Goal: Contribute content: Add original content to the website for others to see

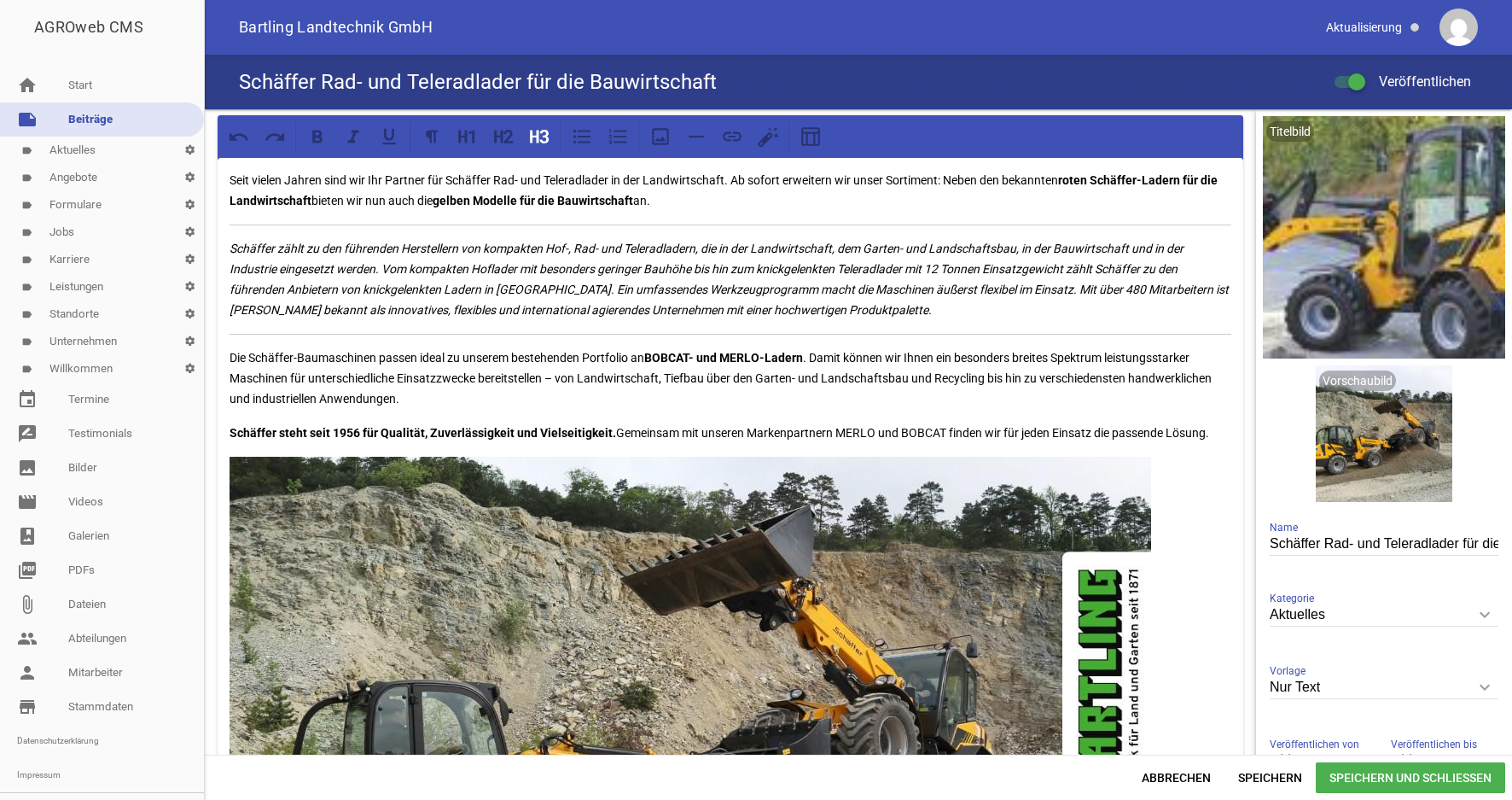
scroll to position [435, 0]
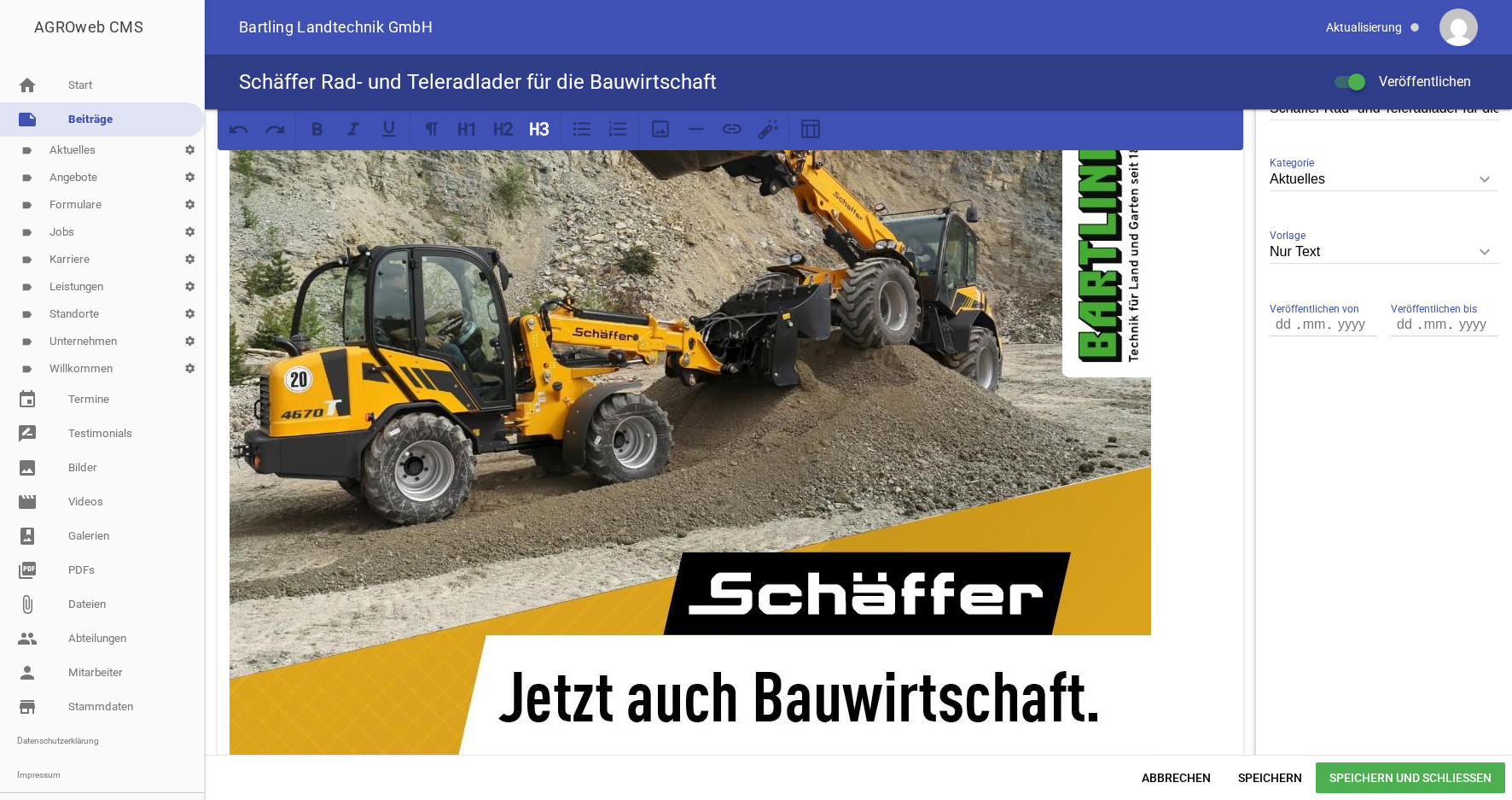
click at [1279, 324] on input "number" at bounding box center [1285, 324] width 29 height 23
click at [1270, 326] on input "number" at bounding box center [1285, 324] width 29 height 23
type input "29"
type input ".0"
type input "8"
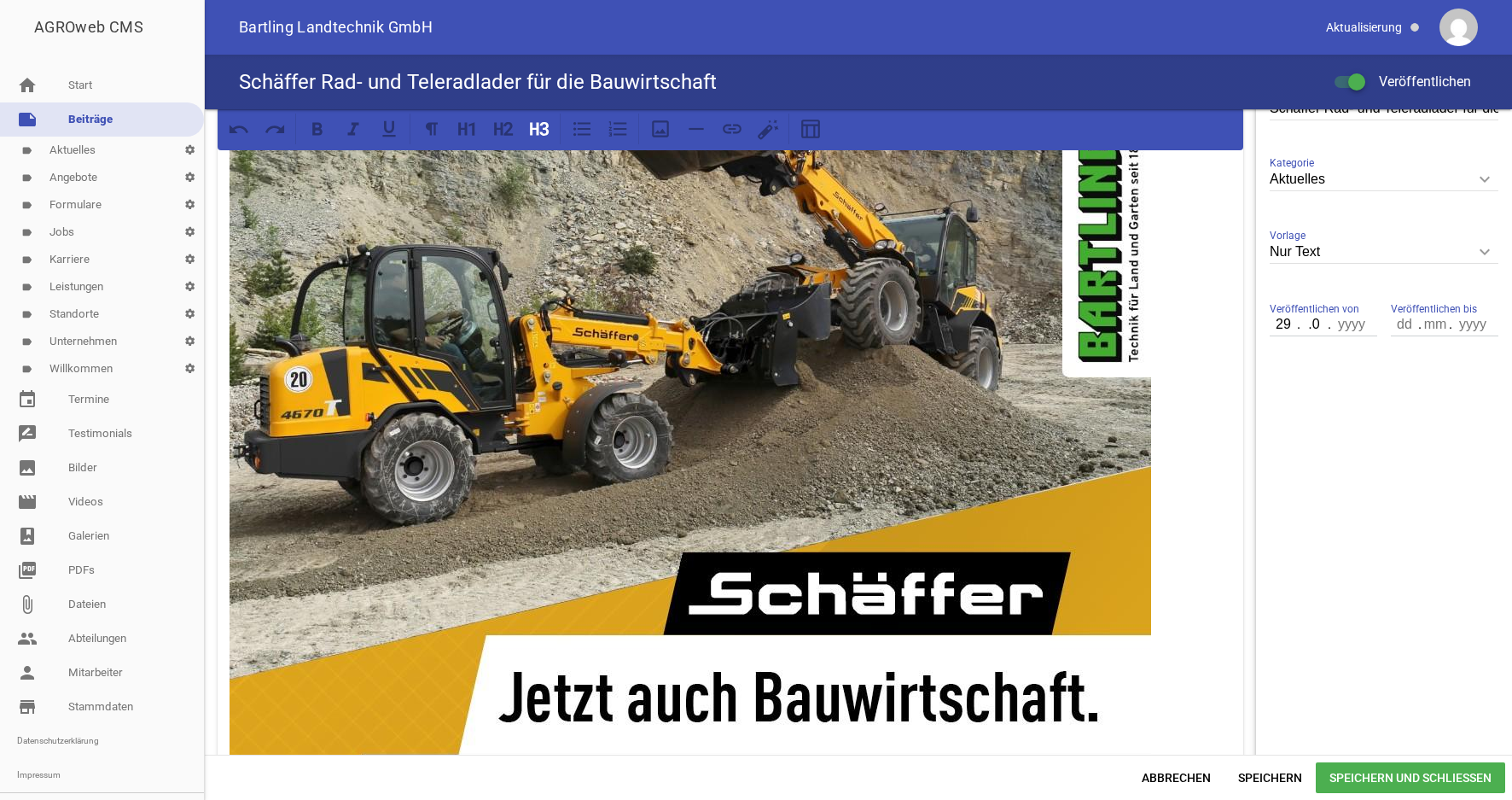
click at [1299, 326] on input ".0" at bounding box center [1313, 324] width 30 height 23
type input "08"
type input "1970"
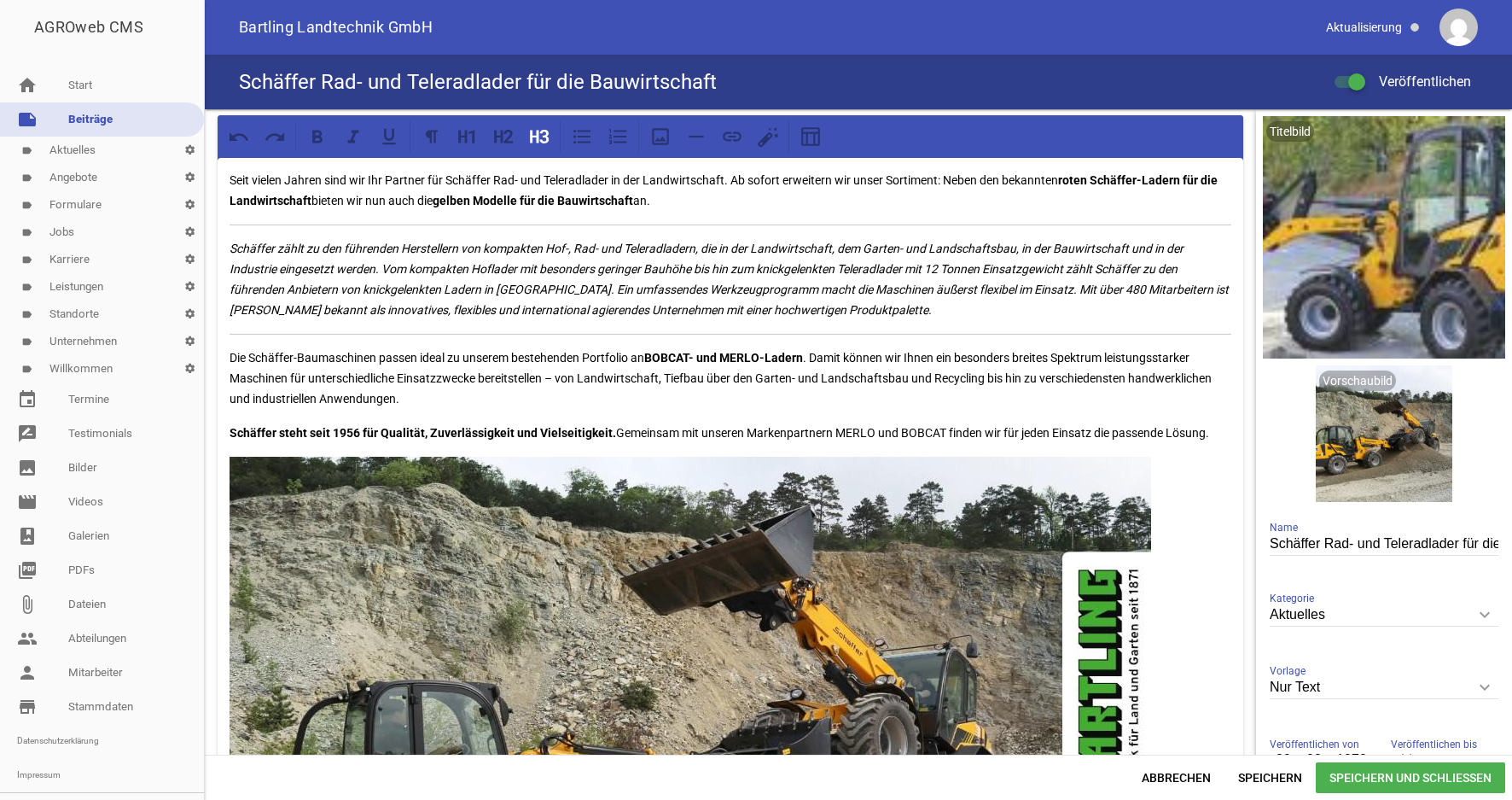
scroll to position [522, 0]
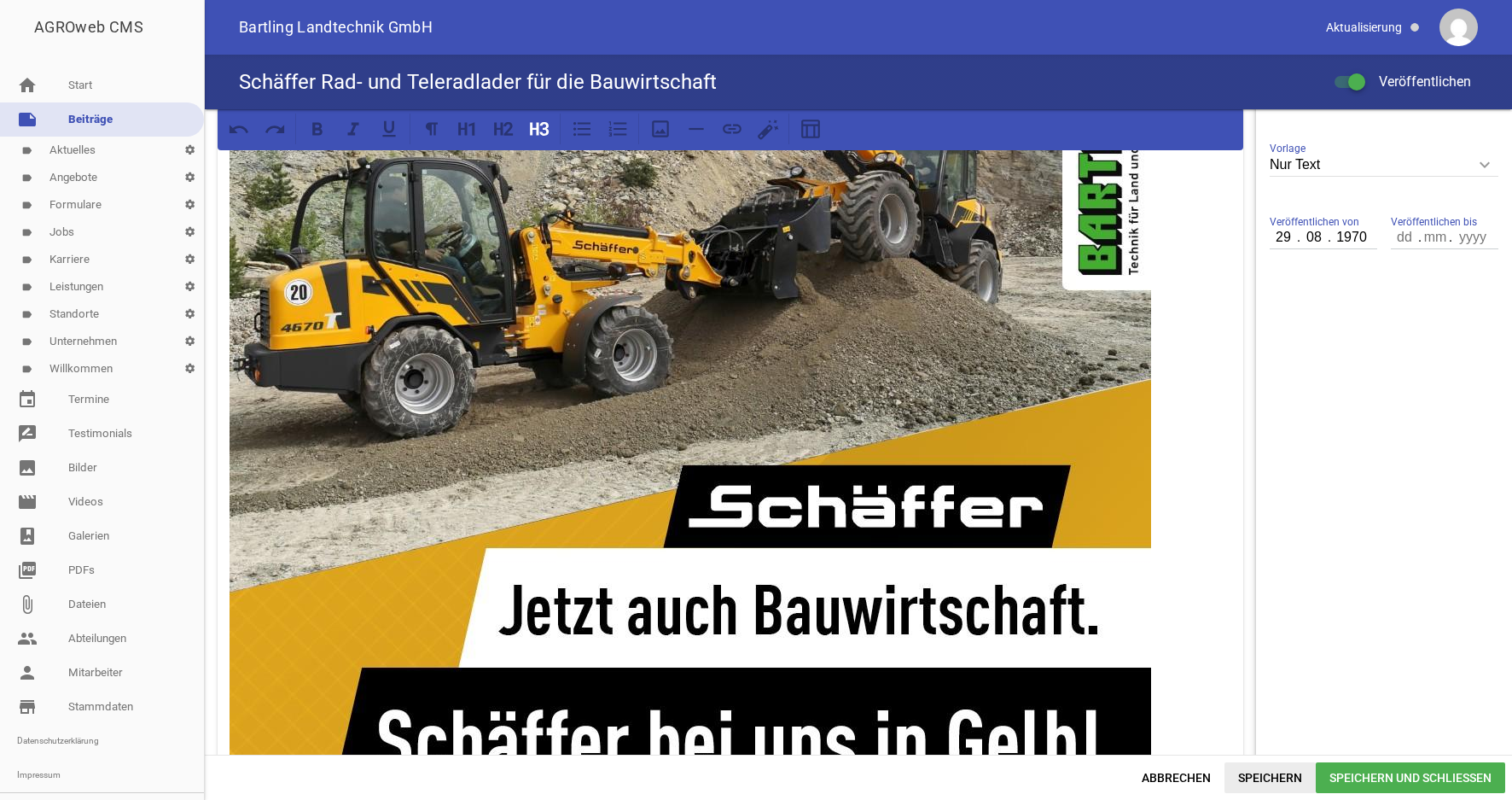
click at [1276, 780] on span "Speichern" at bounding box center [1270, 776] width 91 height 30
click at [1273, 781] on span "Speichern" at bounding box center [1270, 776] width 91 height 30
click at [1349, 782] on span "Speichern und Schließen" at bounding box center [1410, 776] width 189 height 30
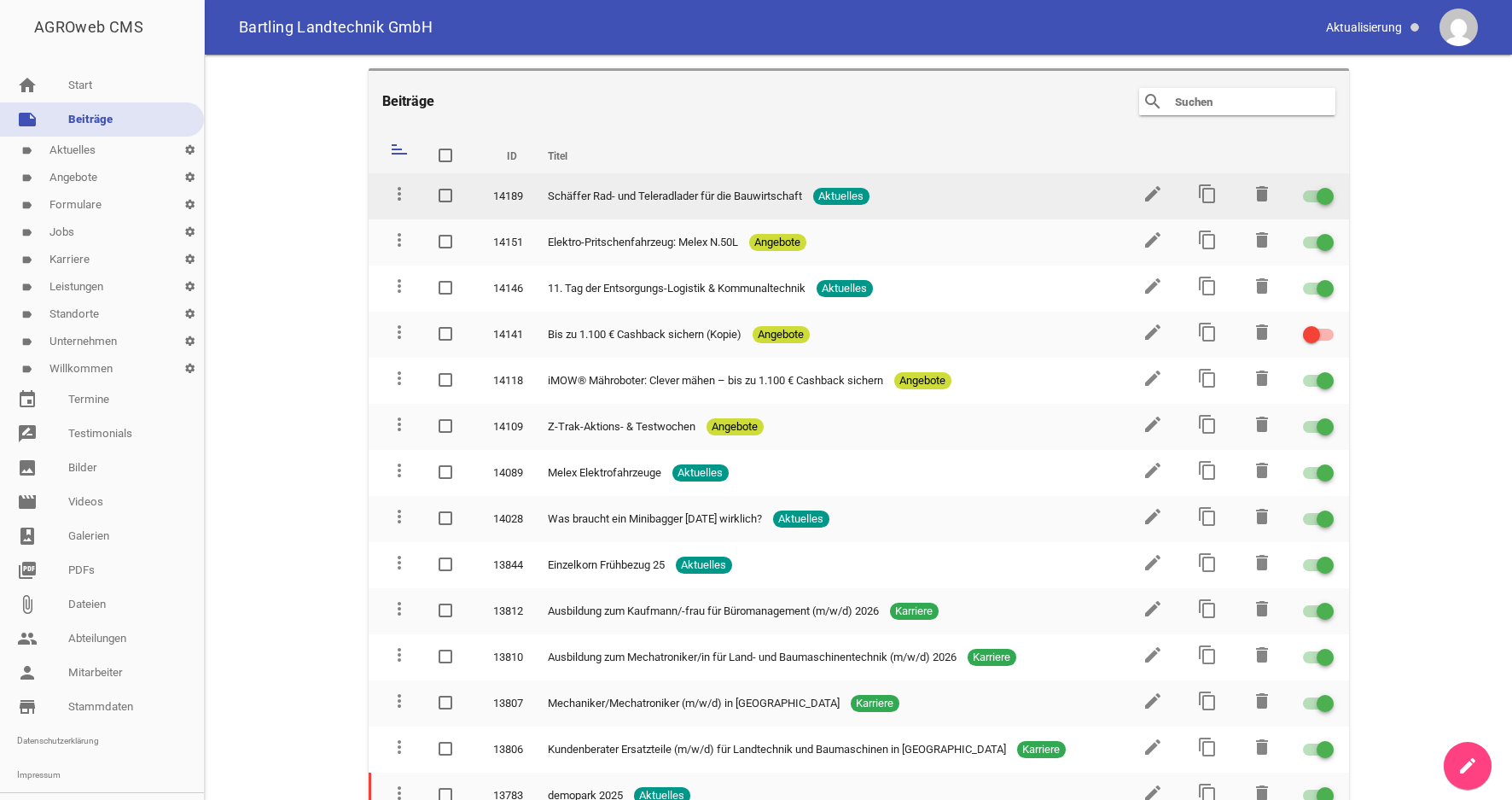
click at [626, 191] on span "Schäffer Rad- und Teleradlader für die Bauwirtschaft" at bounding box center [675, 196] width 255 height 17
click at [1149, 193] on icon "edit" at bounding box center [1153, 193] width 21 height 21
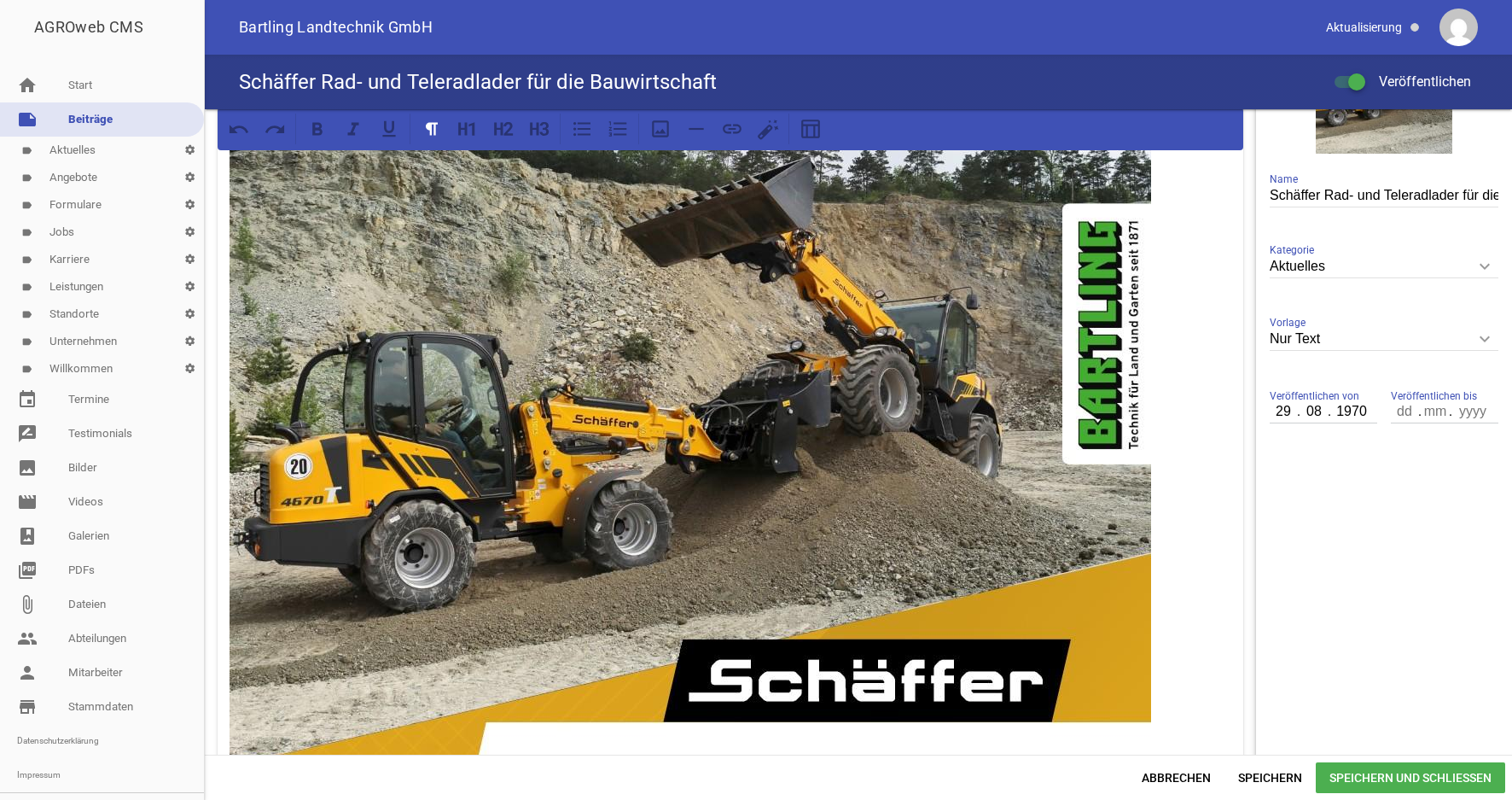
scroll to position [435, 0]
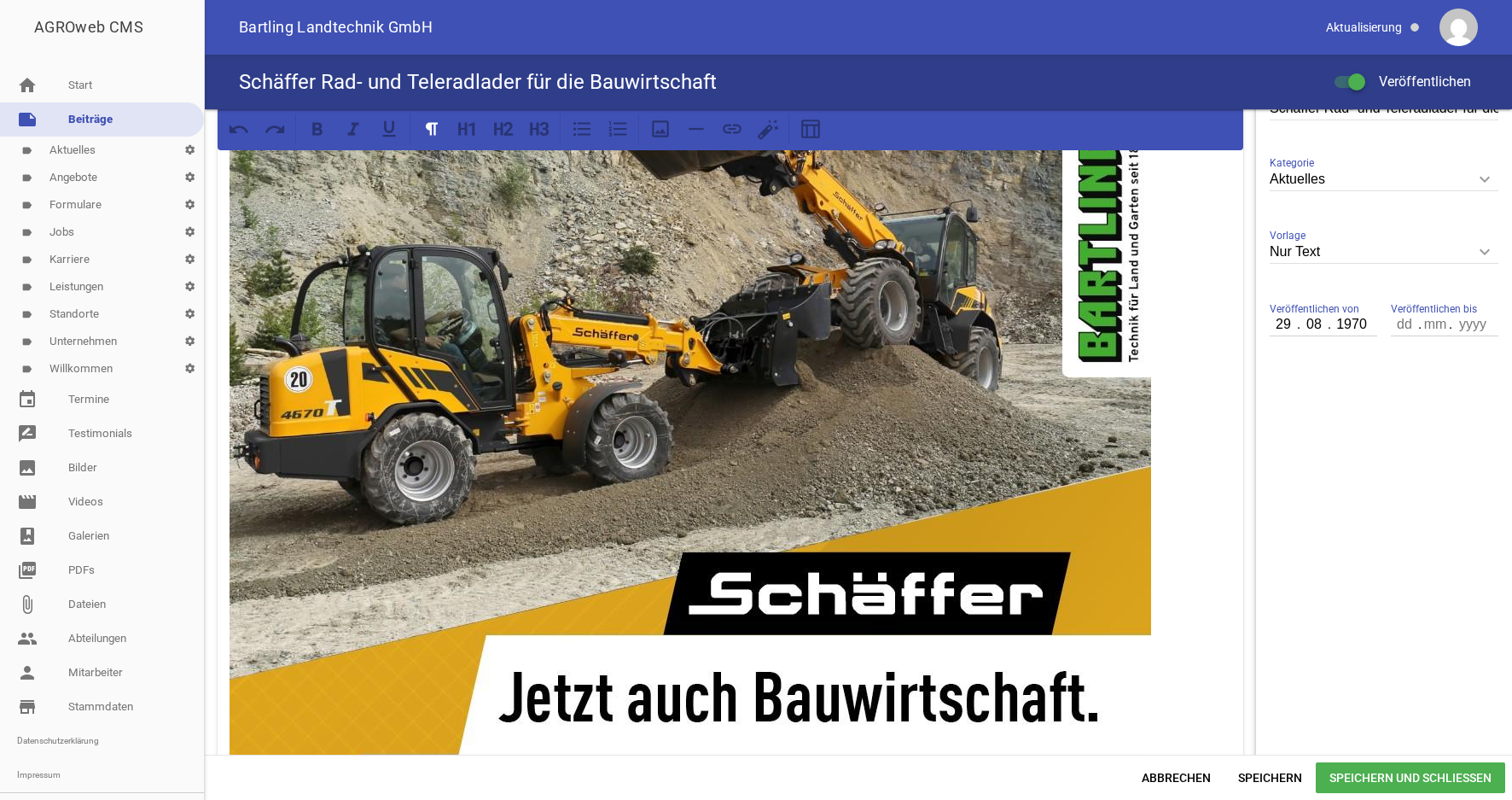
click at [1338, 335] on input "1970" at bounding box center [1351, 324] width 43 height 23
type input "2025"
click at [1342, 776] on span "Speichern und Schließen" at bounding box center [1410, 776] width 189 height 30
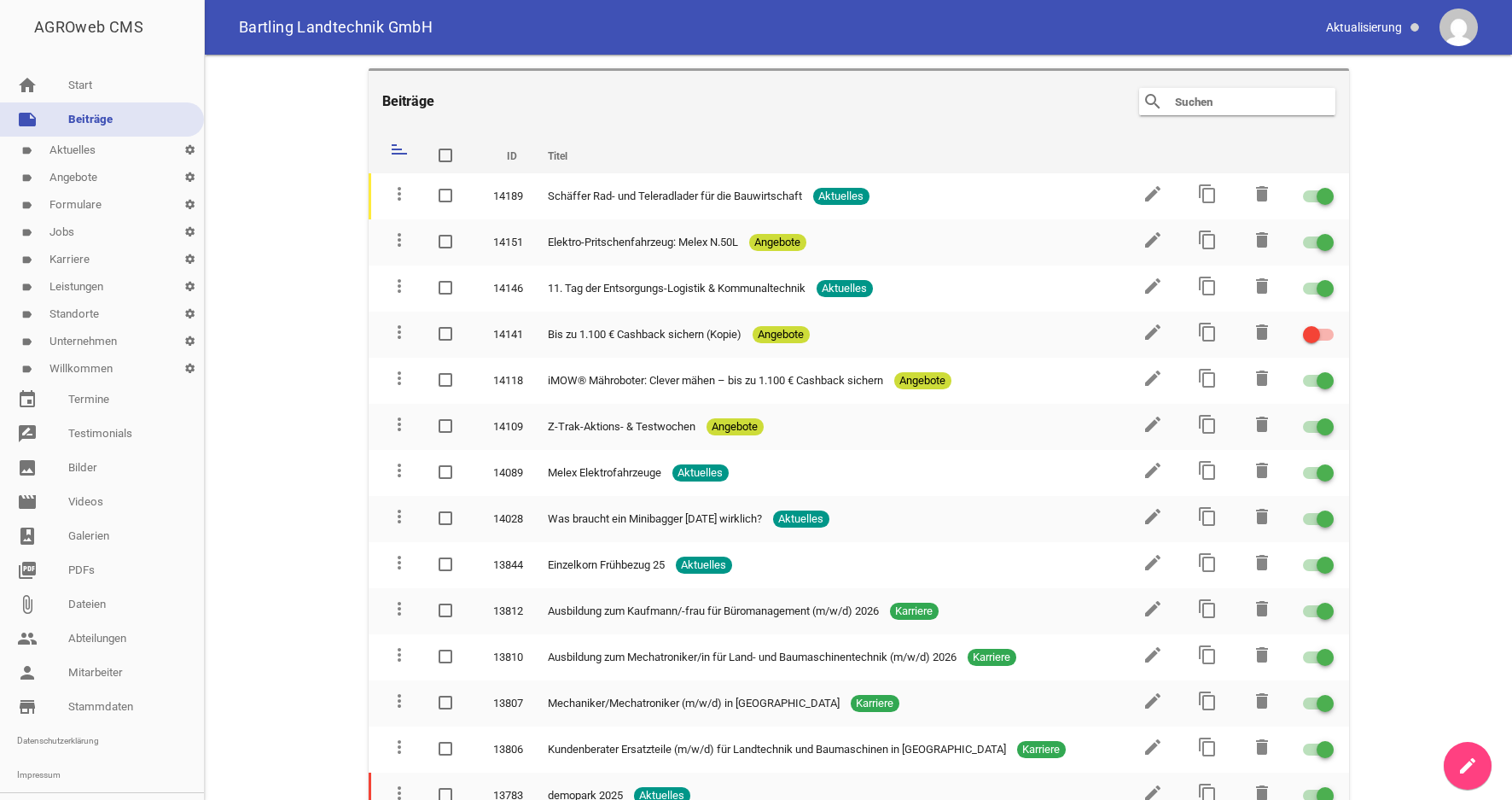
click at [104, 155] on link "label Aktuelles settings" at bounding box center [102, 150] width 204 height 27
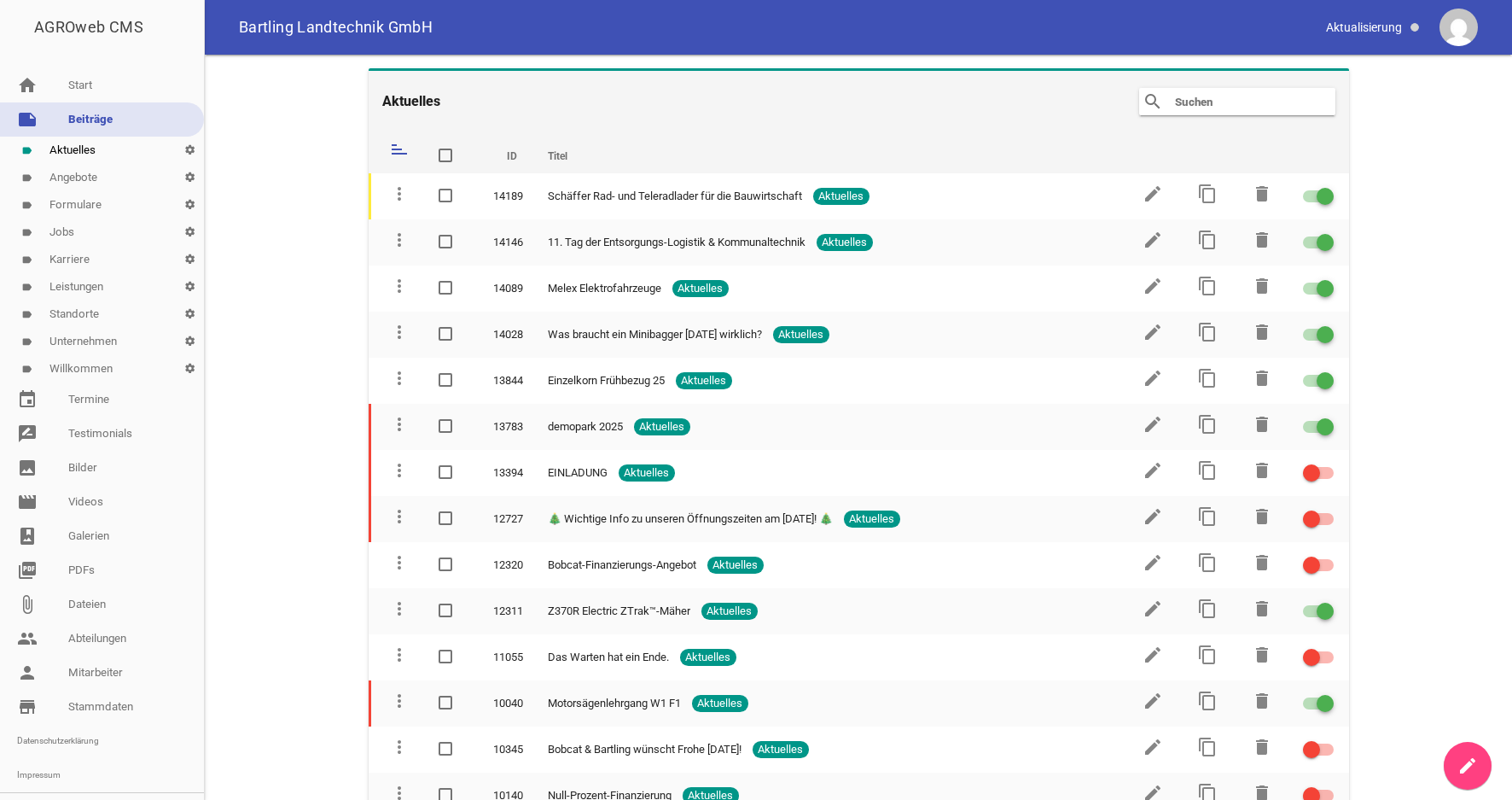
click at [1471, 768] on icon "create" at bounding box center [1467, 765] width 21 height 21
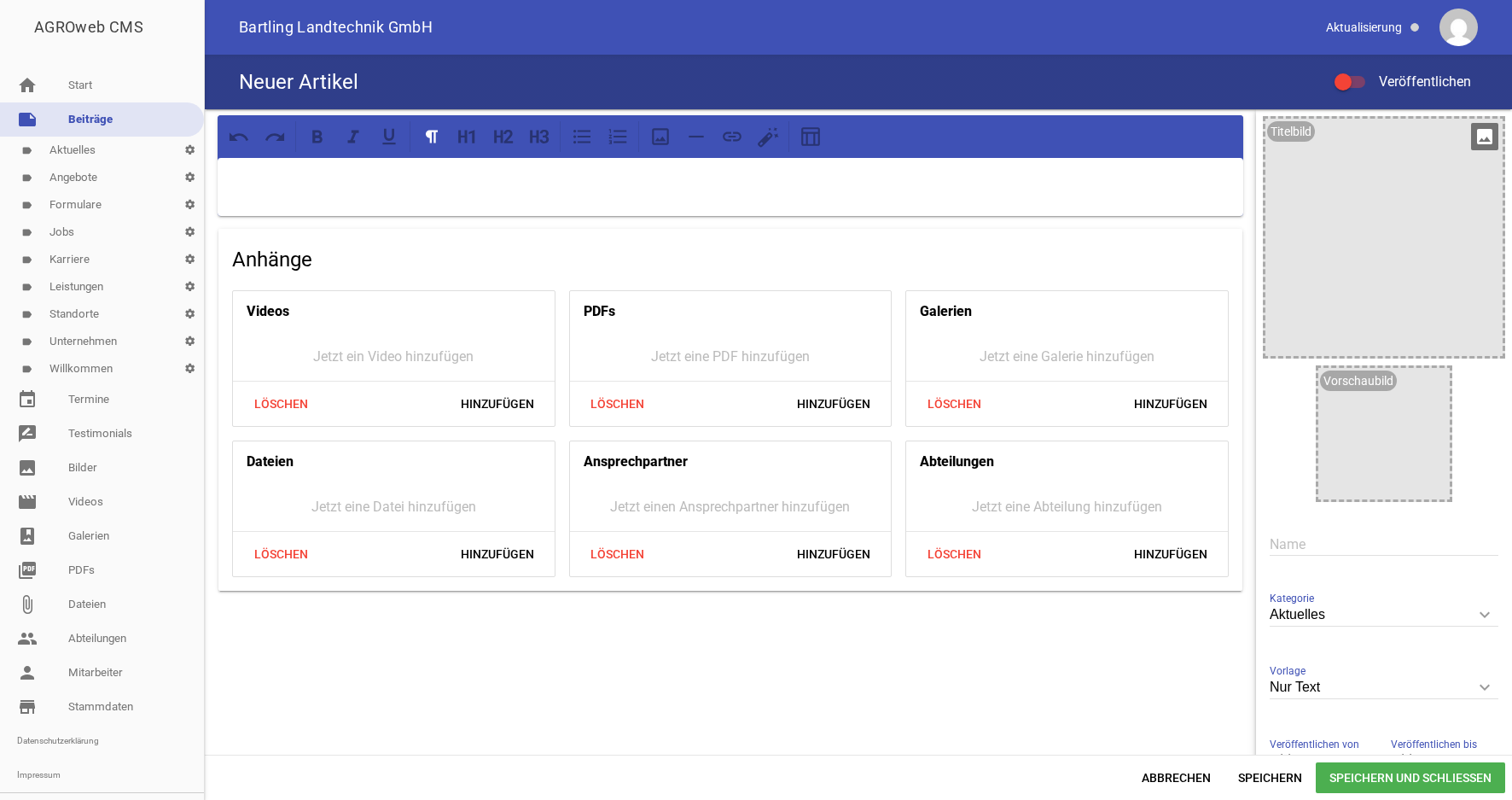
click at [1364, 245] on div at bounding box center [1384, 237] width 237 height 237
click at [1471, 139] on icon "image" at bounding box center [1485, 136] width 27 height 27
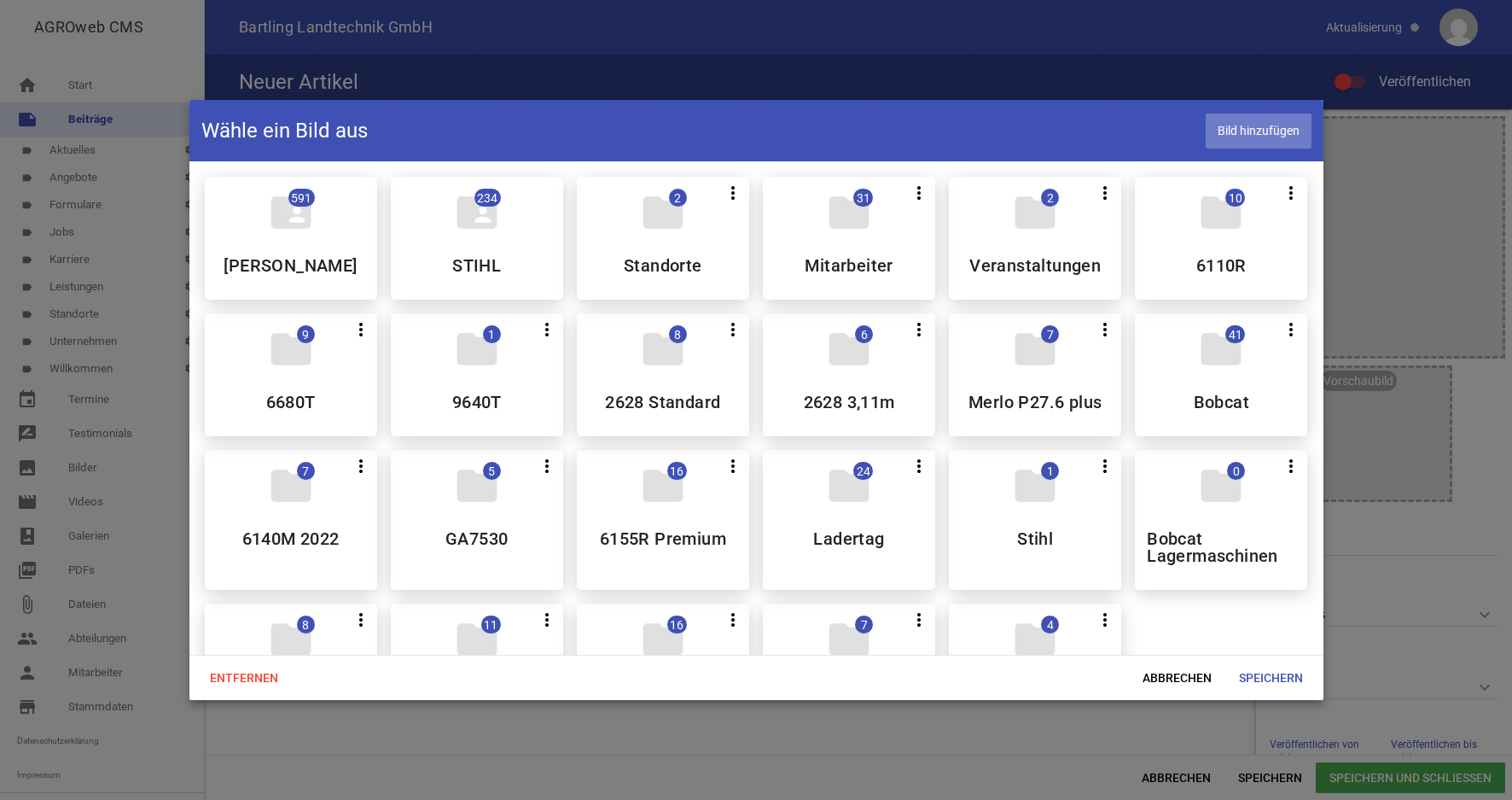
click at [1252, 134] on span "Bild hinzufügen" at bounding box center [1258, 131] width 106 height 35
click at [1260, 129] on span "Bild hinzufügen" at bounding box center [1258, 131] width 106 height 35
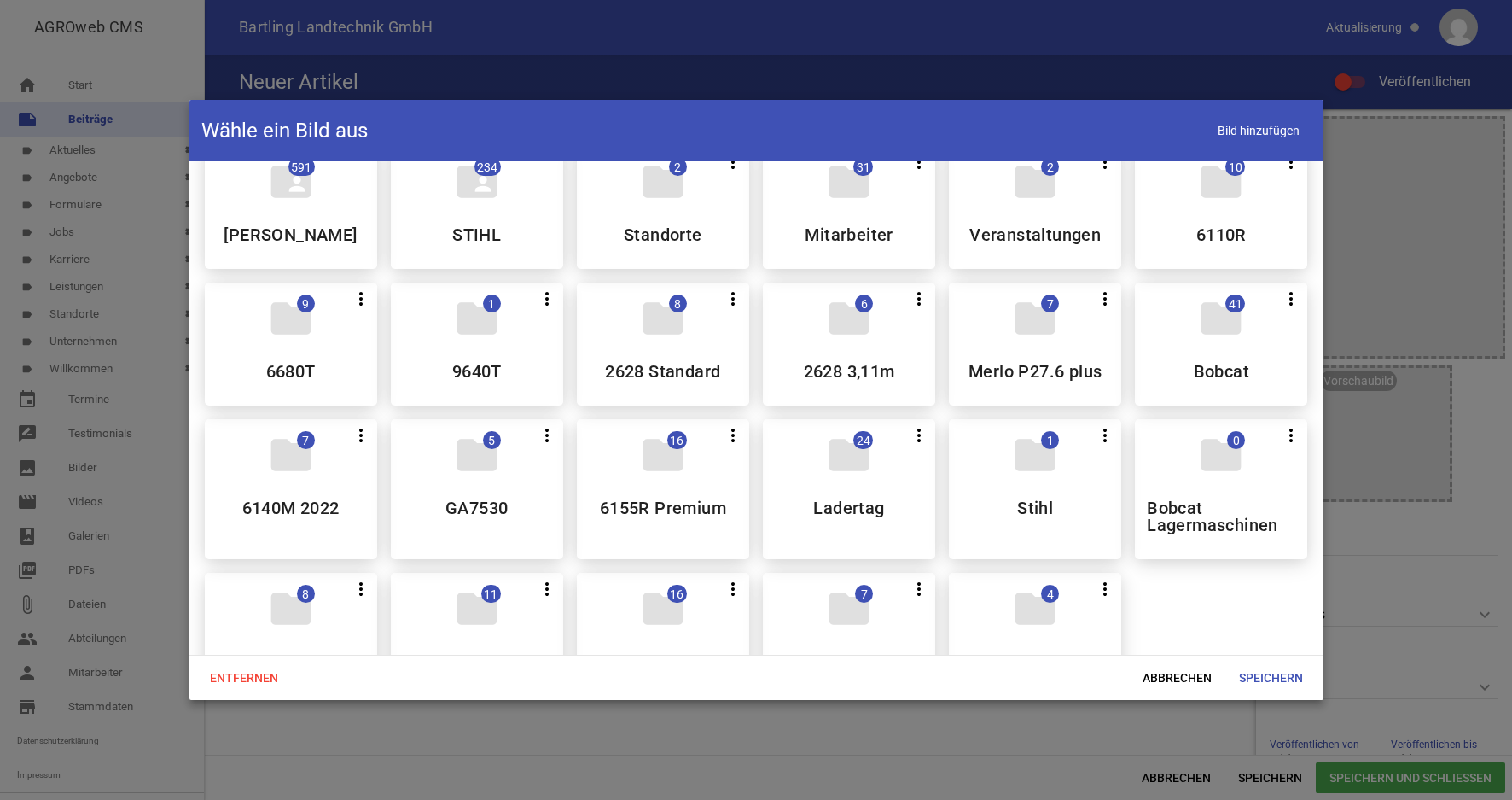
scroll to position [90, 0]
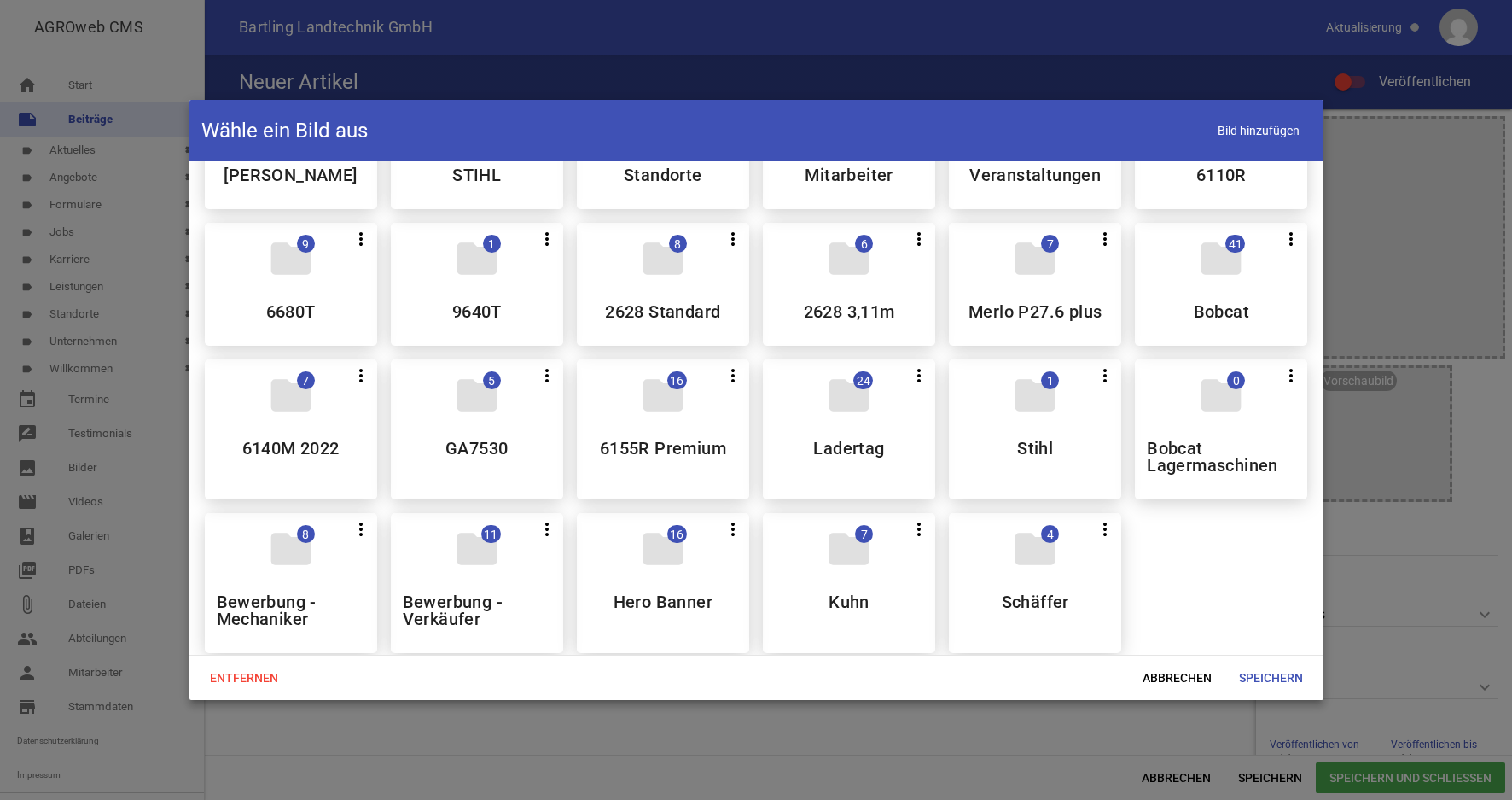
click at [1258, 21] on div at bounding box center [756, 400] width 1512 height 800
click at [1247, 131] on span "Bild hinzufügen" at bounding box center [1258, 131] width 106 height 35
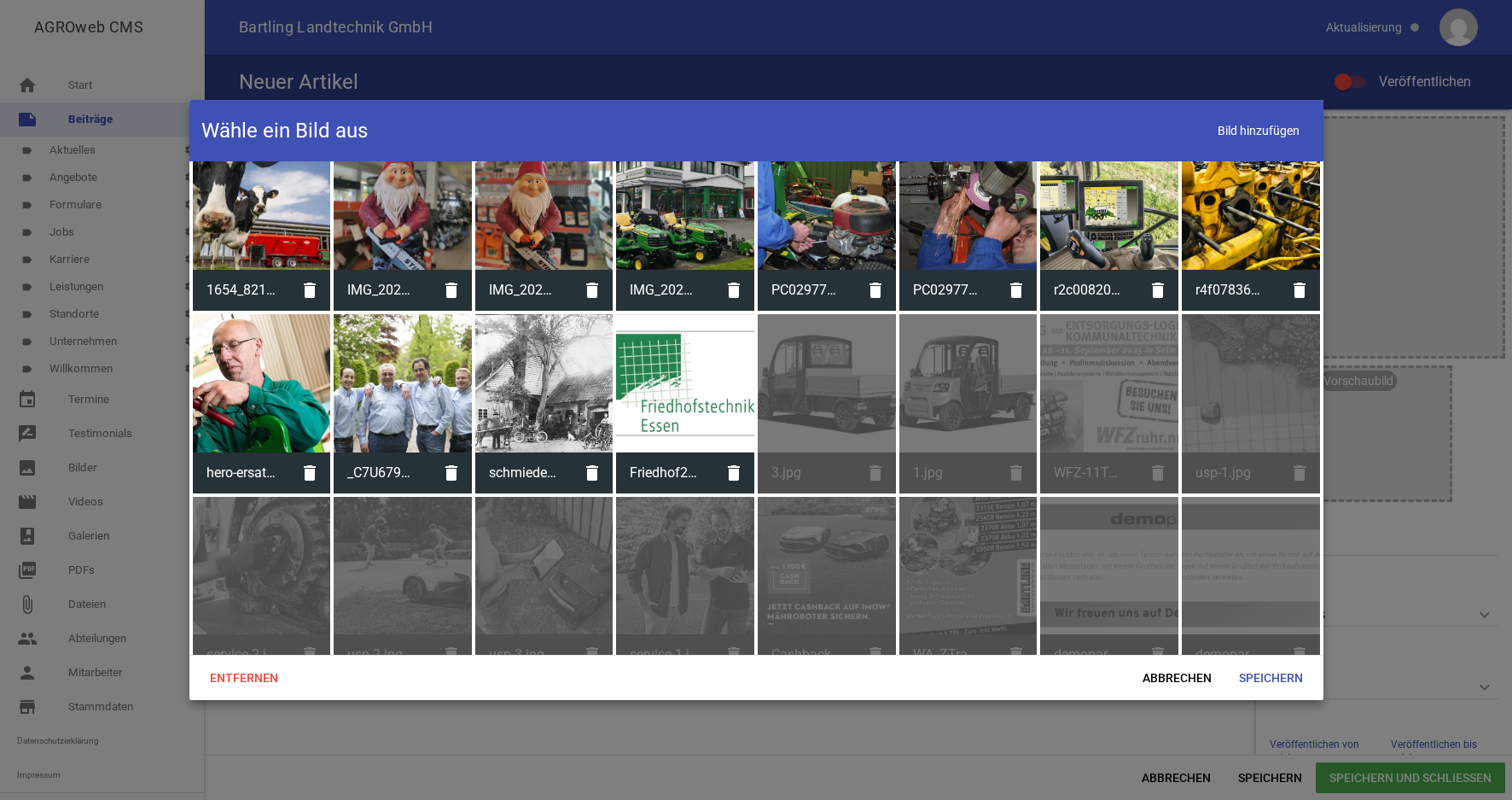
scroll to position [3899, 0]
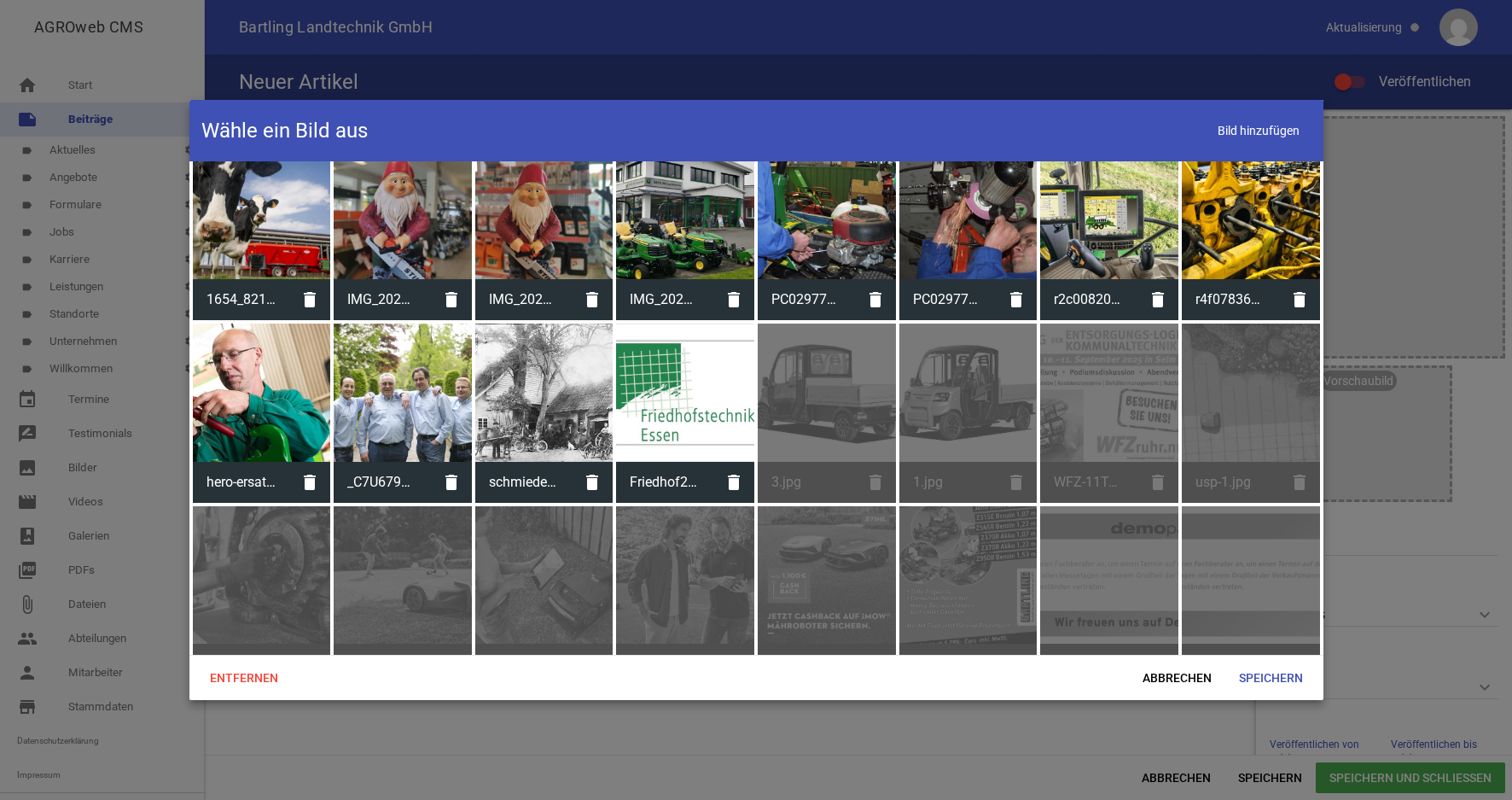
click at [667, 394] on div at bounding box center [685, 392] width 138 height 138
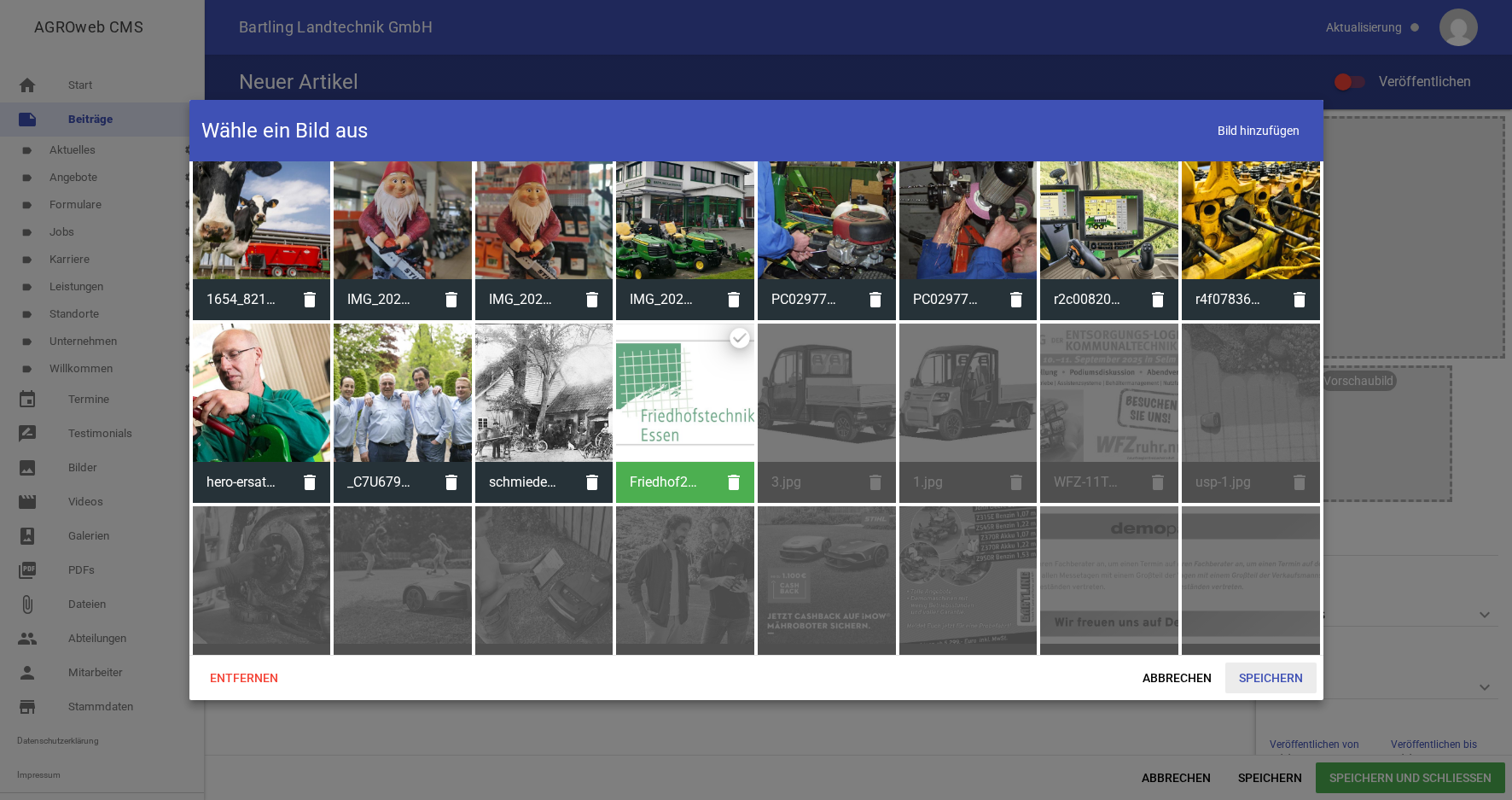
click at [1271, 675] on span "Speichern" at bounding box center [1270, 677] width 91 height 30
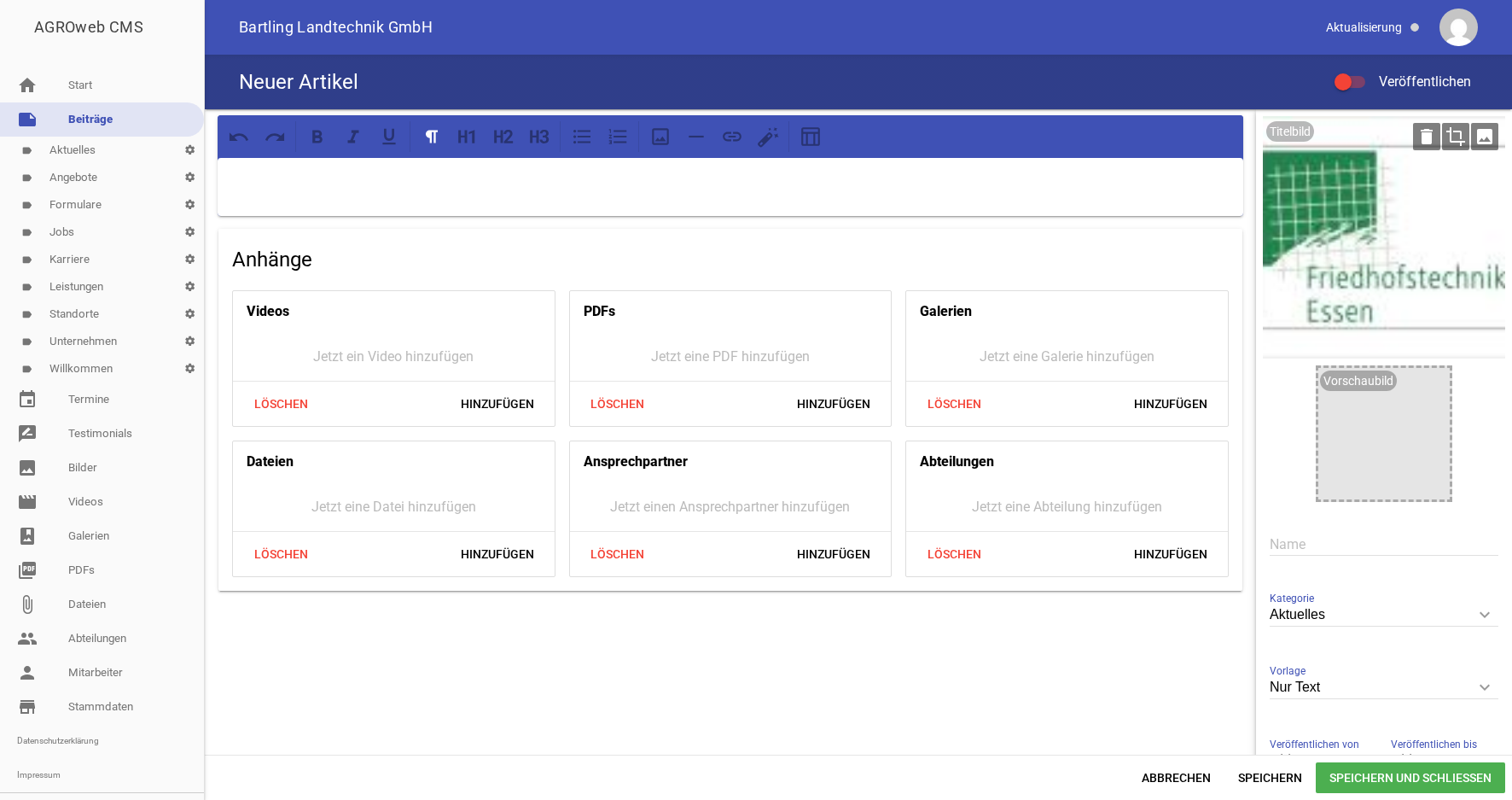
click at [1442, 135] on icon "crop" at bounding box center [1456, 136] width 27 height 27
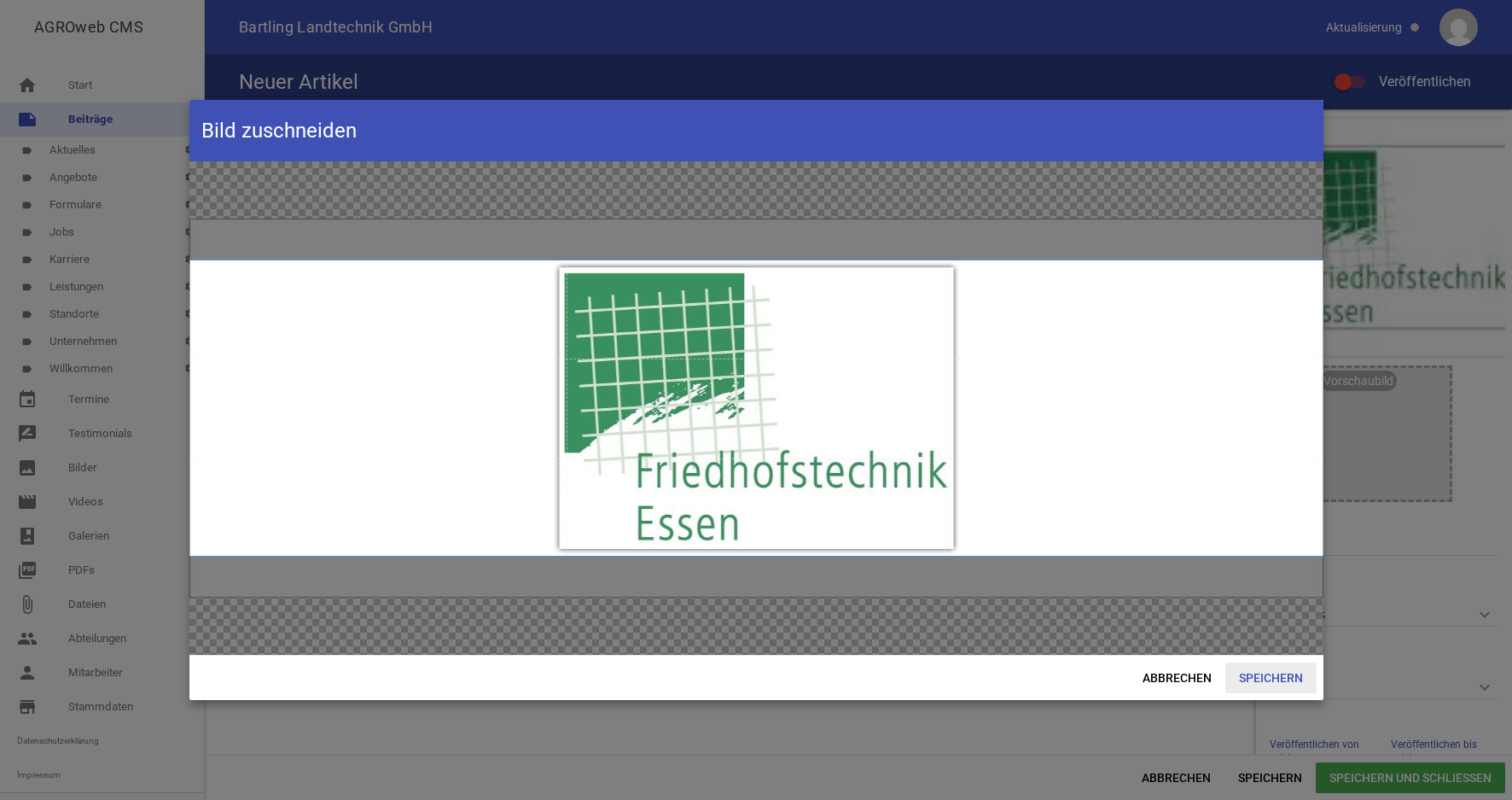
click at [1272, 682] on span "Speichern" at bounding box center [1270, 677] width 91 height 30
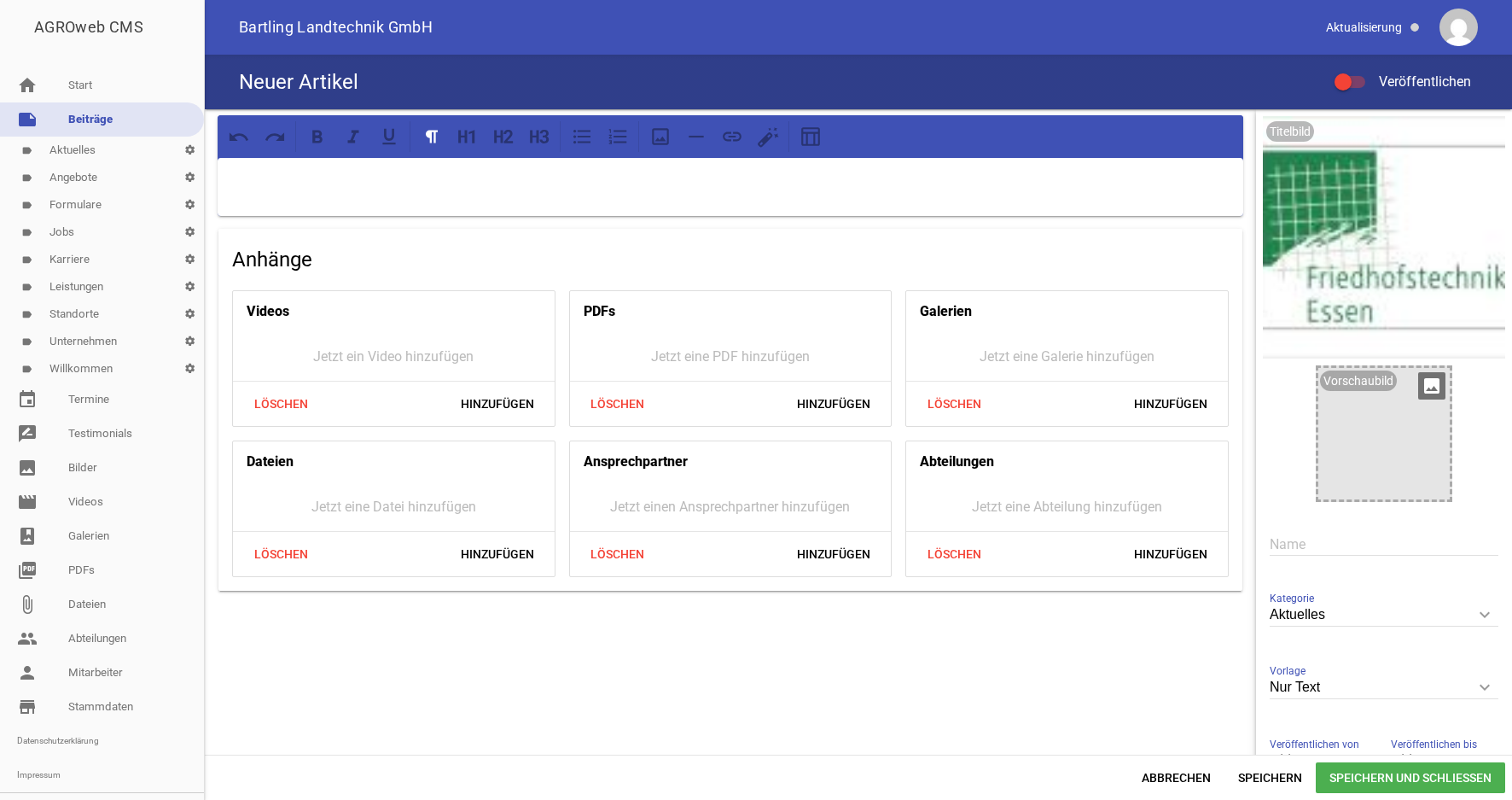
click at [1418, 389] on icon "image" at bounding box center [1432, 386] width 27 height 27
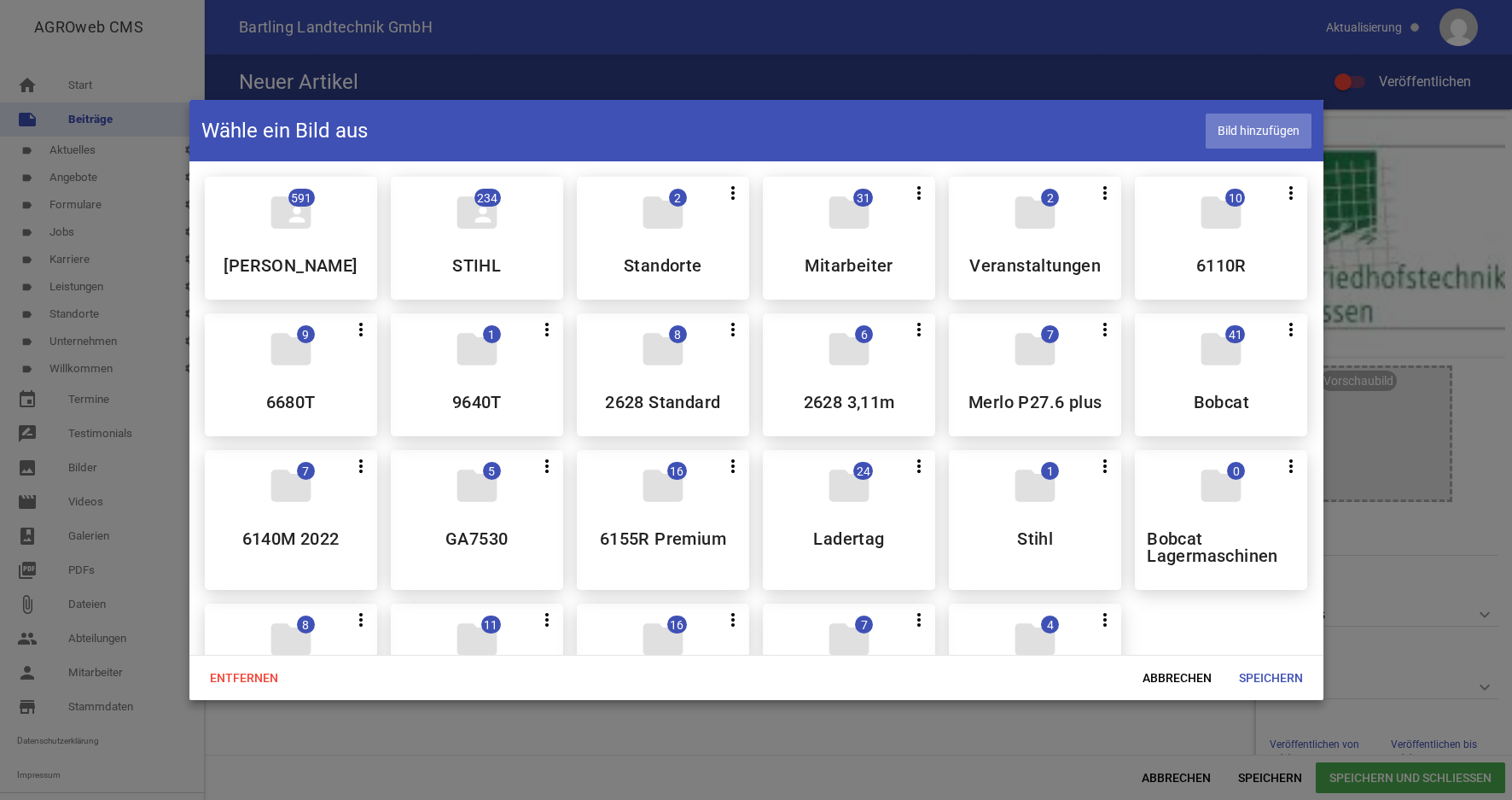
click at [1265, 131] on span "Bild hinzufügen" at bounding box center [1258, 131] width 106 height 35
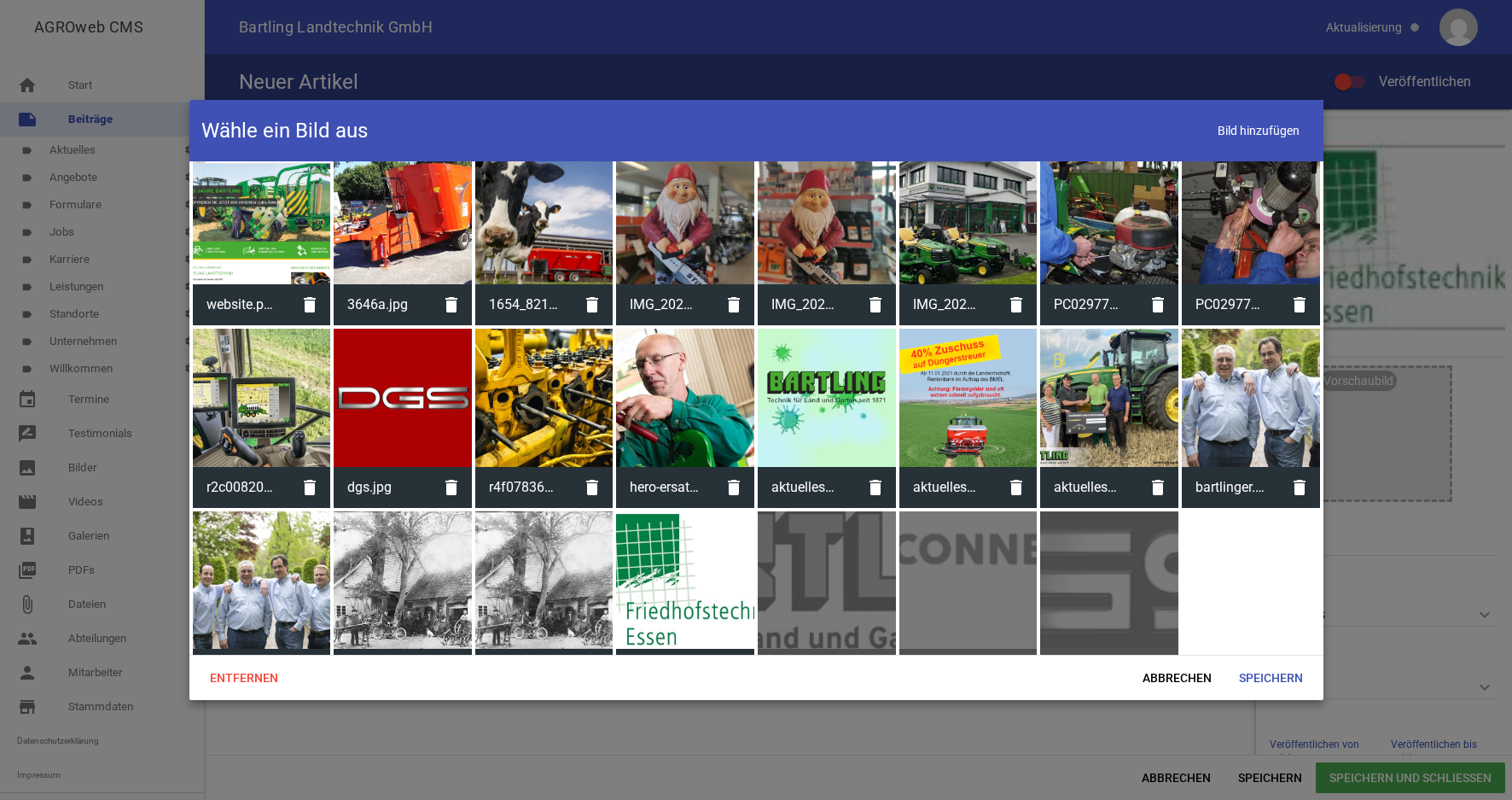
scroll to position [4811, 0]
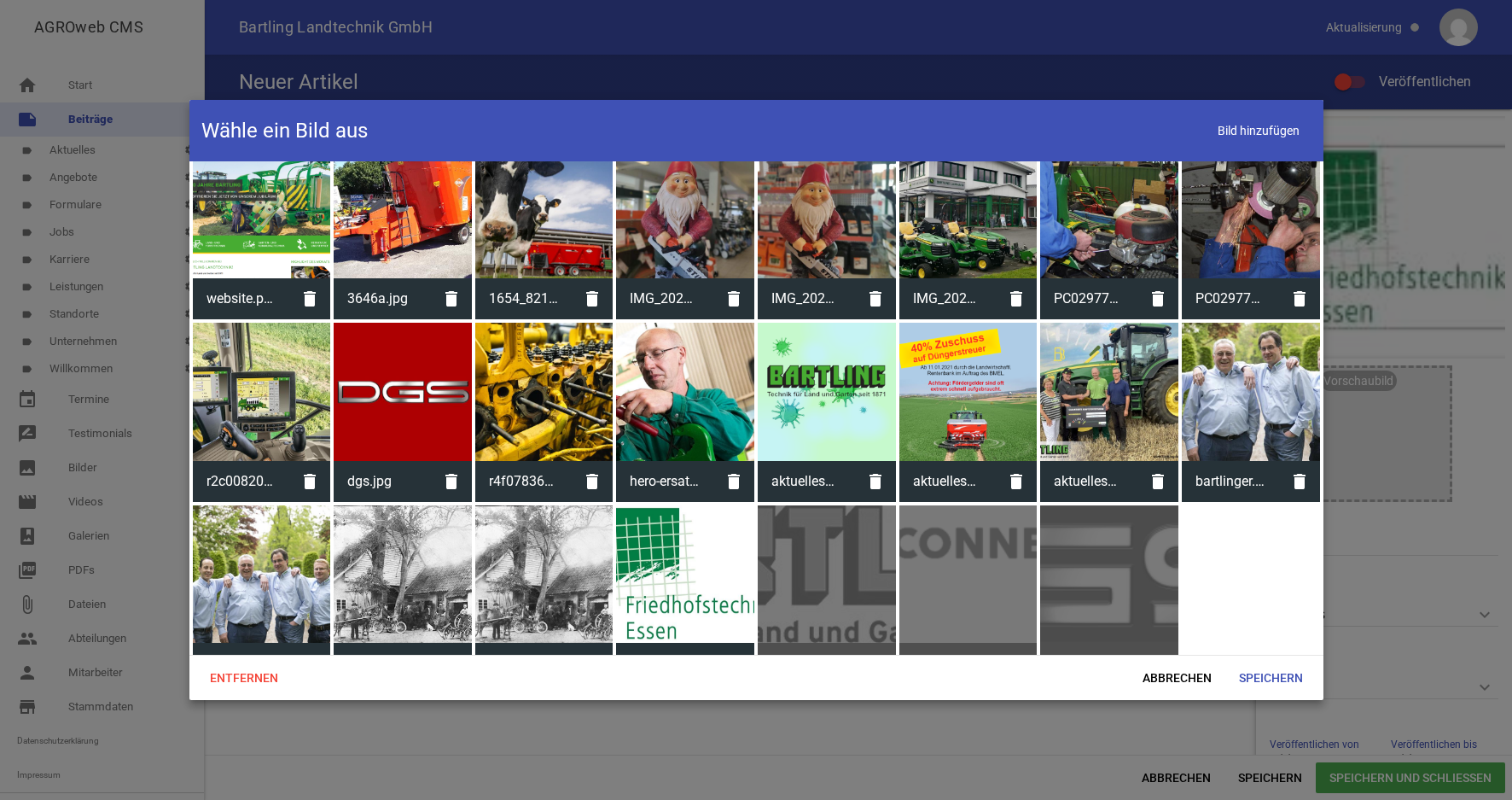
click at [686, 566] on div at bounding box center [685, 574] width 138 height 138
click at [1271, 680] on span "Speichern" at bounding box center [1270, 677] width 91 height 30
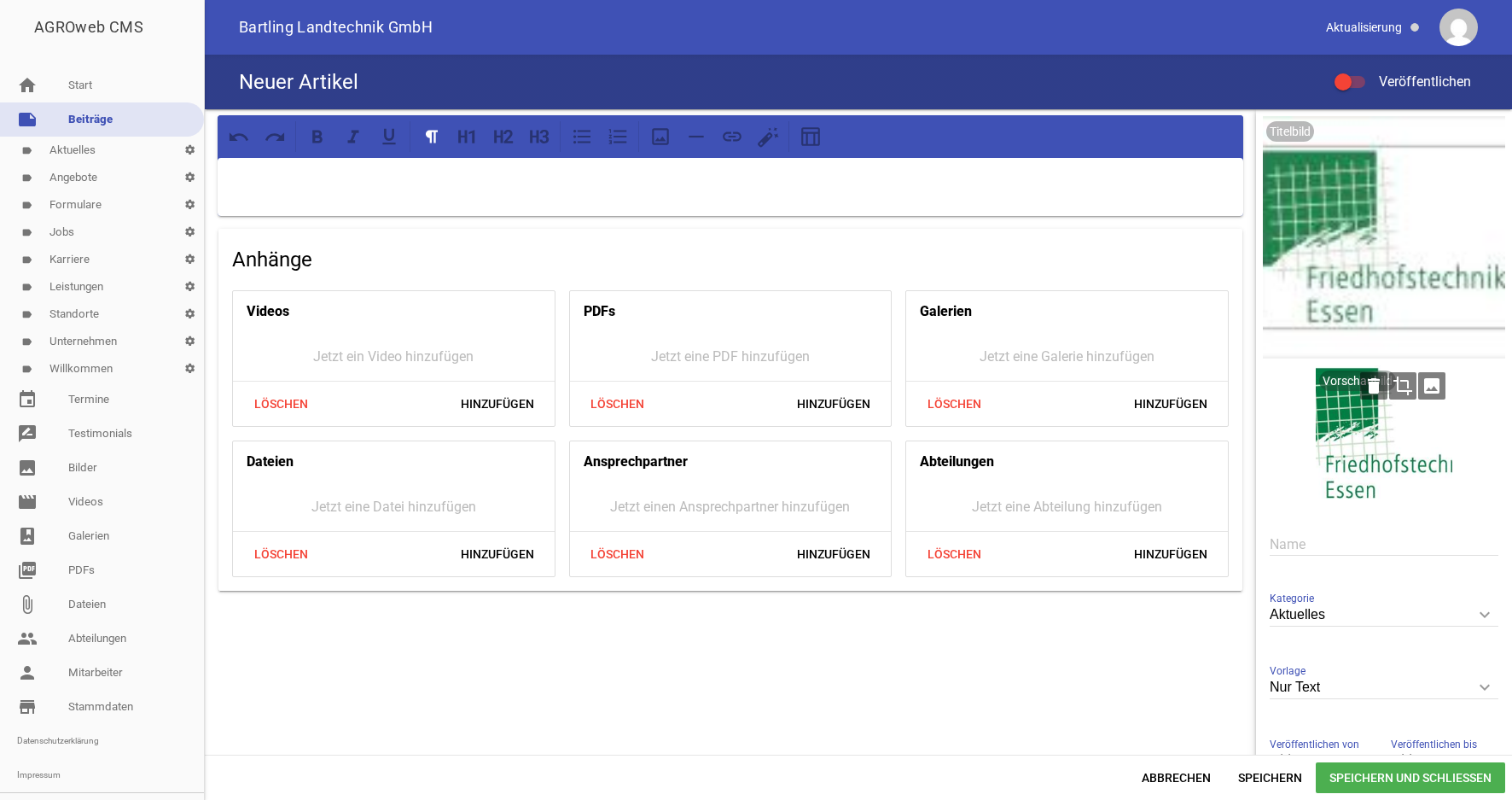
click at [1390, 382] on icon "crop" at bounding box center [1403, 386] width 27 height 27
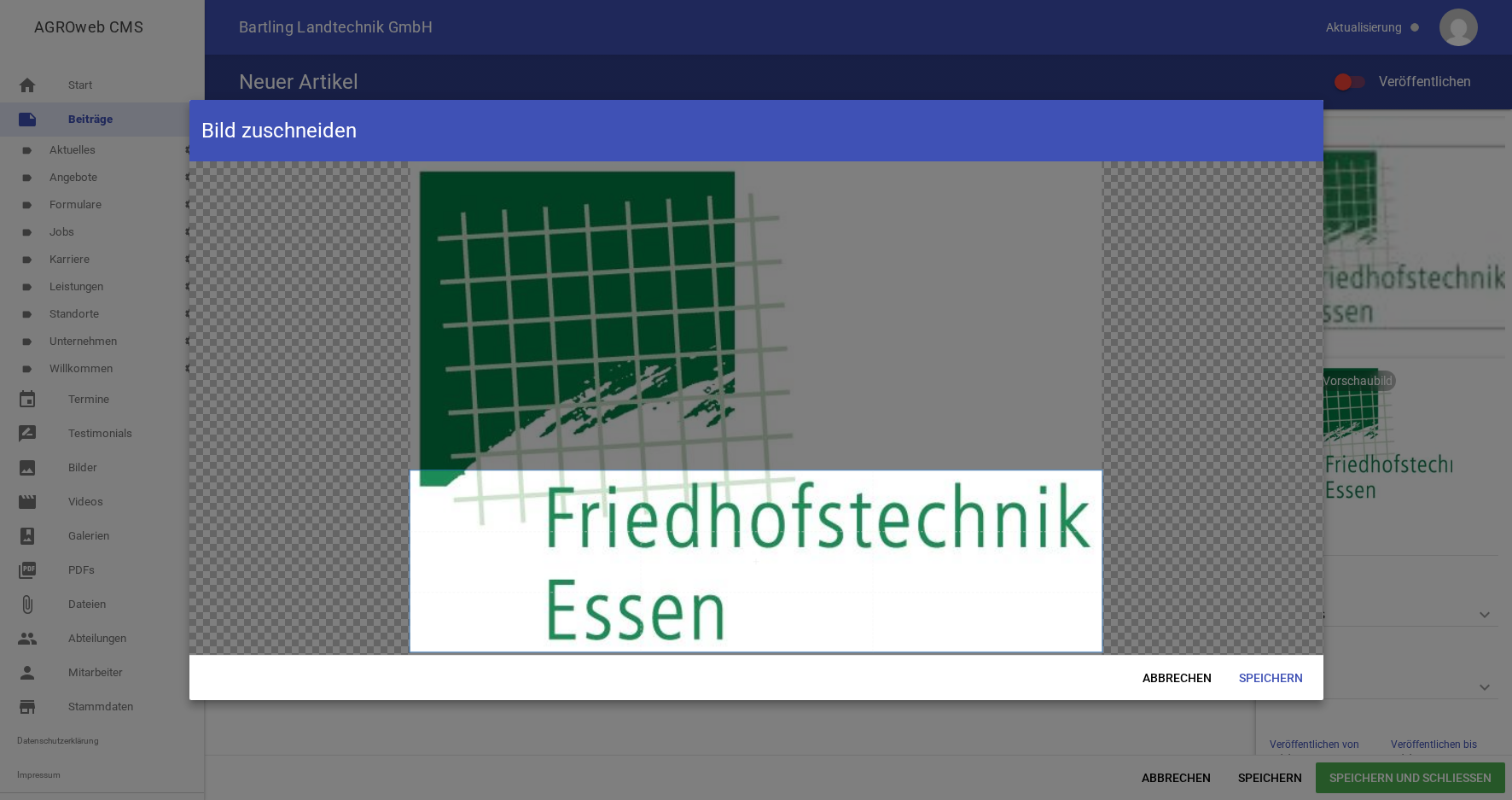
click at [863, 589] on span at bounding box center [756, 560] width 693 height 180
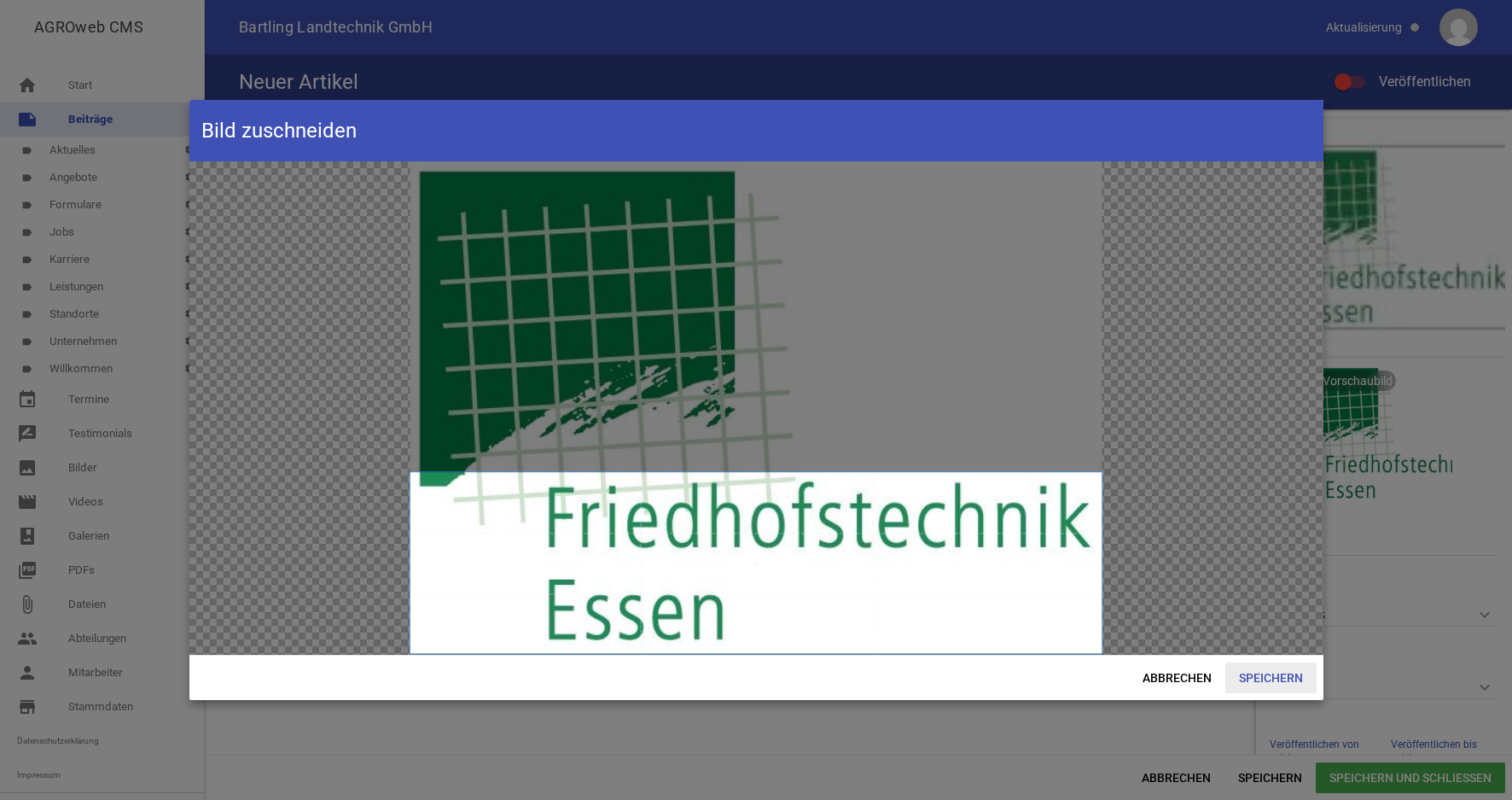
click at [1268, 677] on span "Speichern" at bounding box center [1270, 677] width 91 height 30
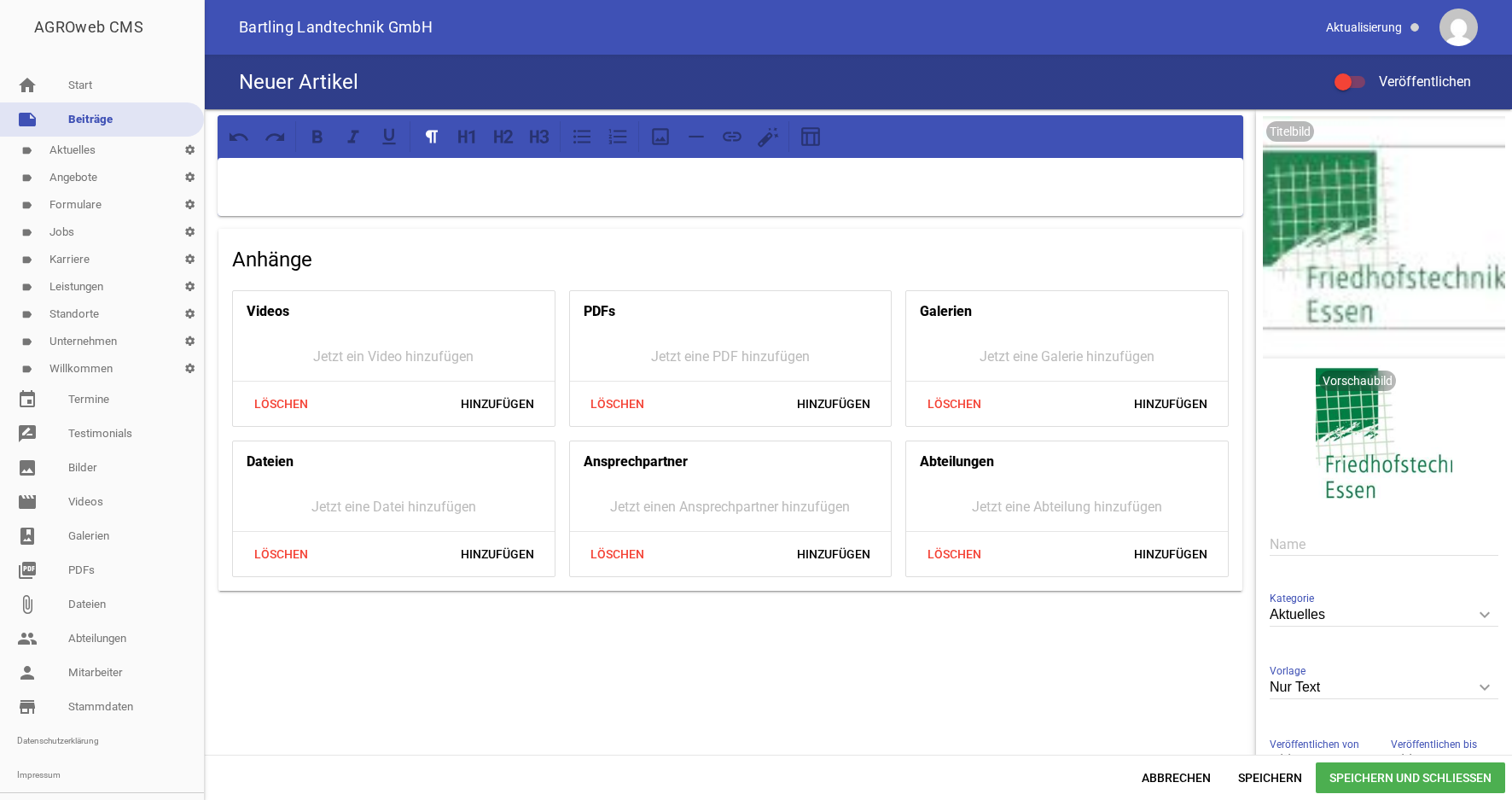
click at [348, 187] on p at bounding box center [730, 179] width 1002 height 21
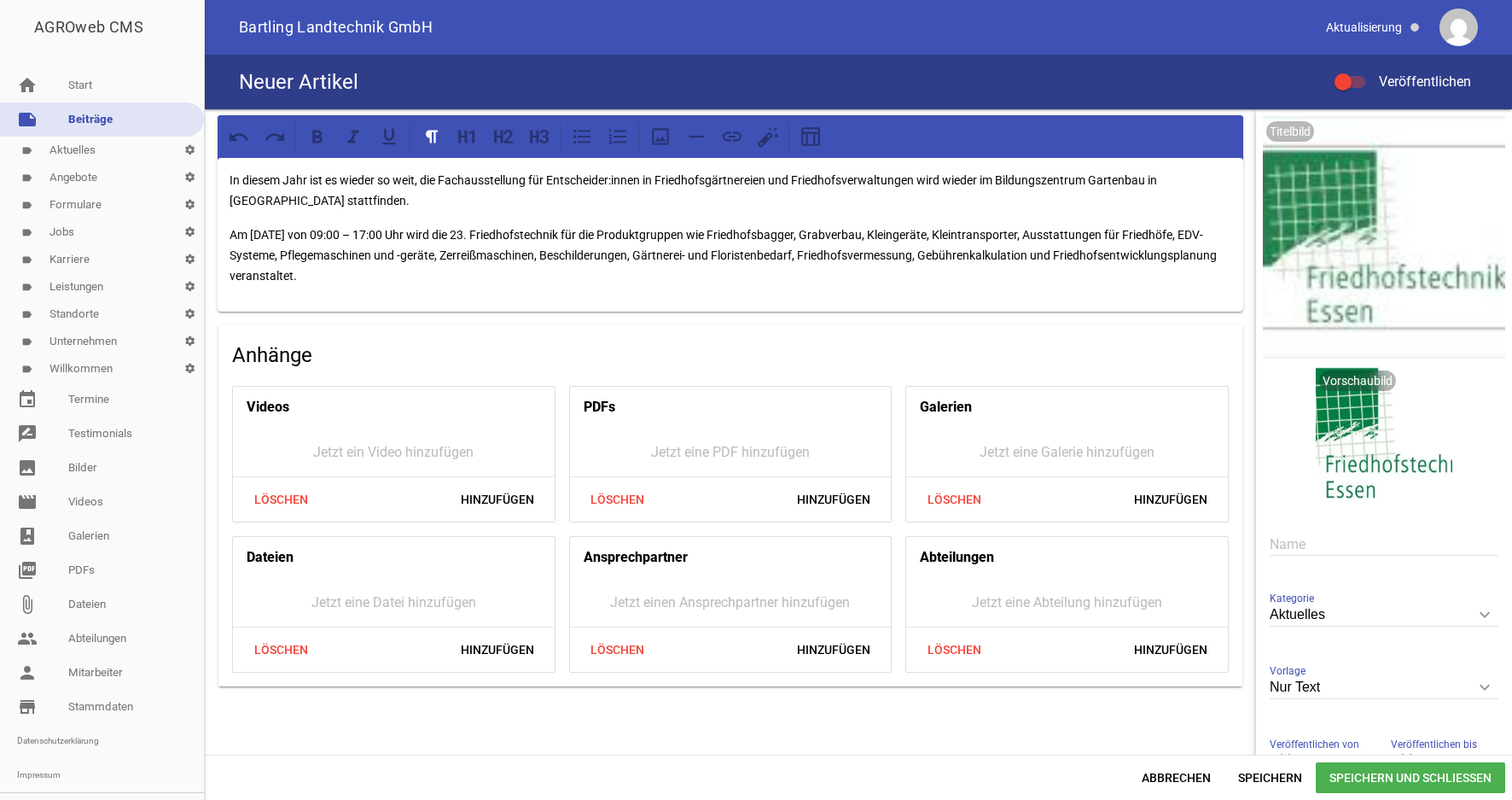
scroll to position [122, 0]
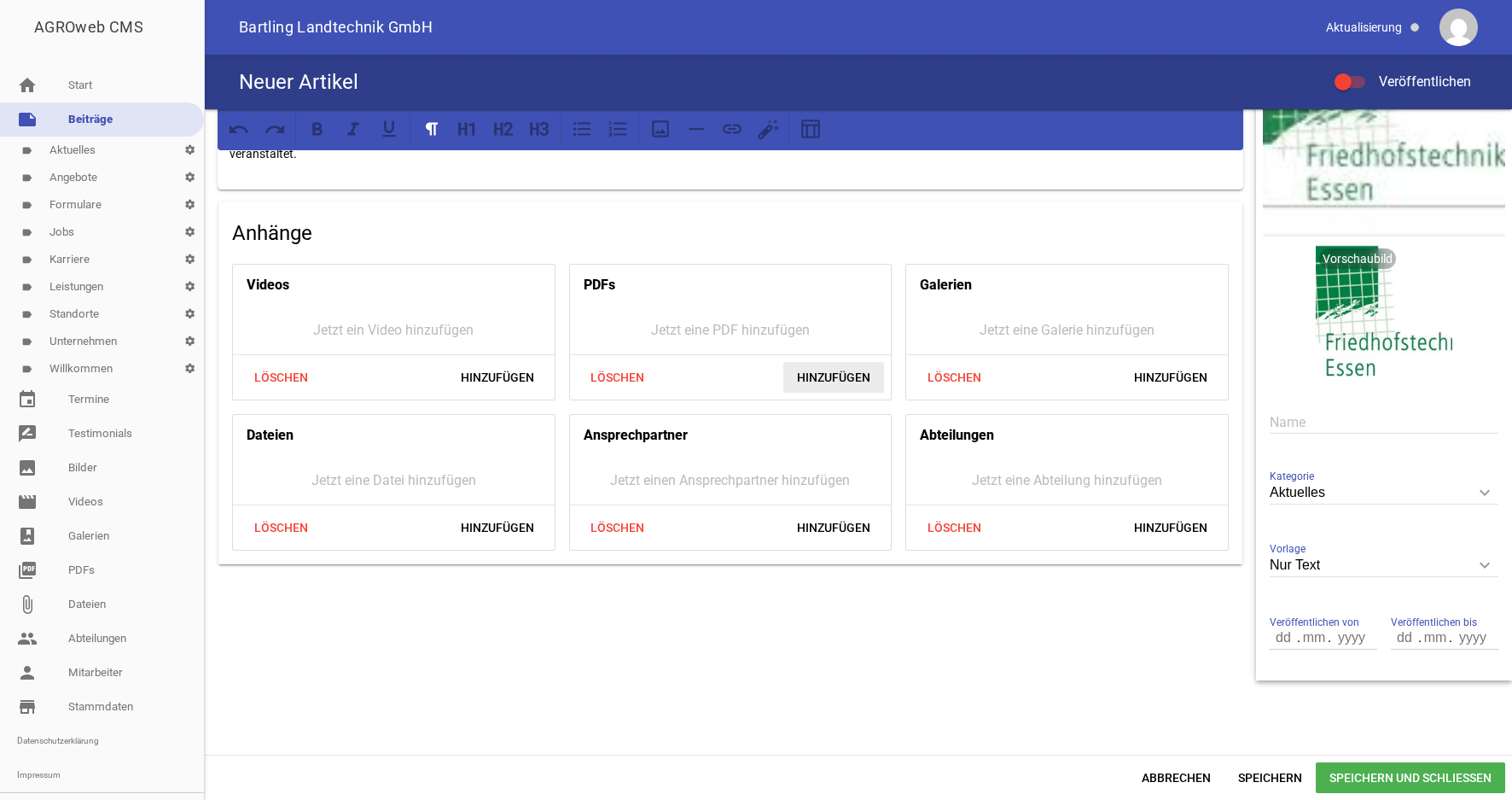
click at [812, 374] on span "Hinzufügen" at bounding box center [833, 376] width 101 height 30
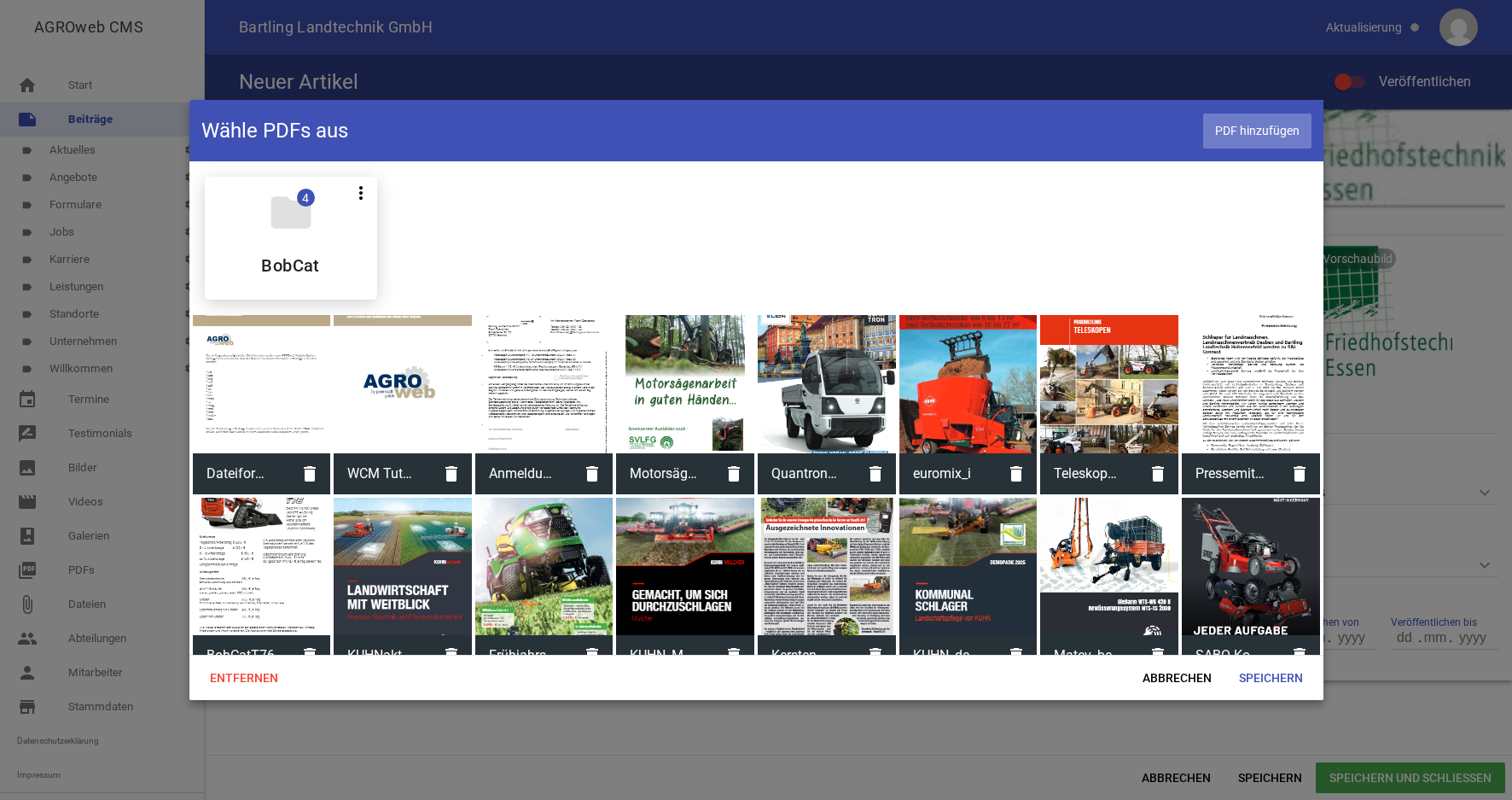
click at [1241, 132] on span "PDF hinzufügen" at bounding box center [1257, 131] width 109 height 35
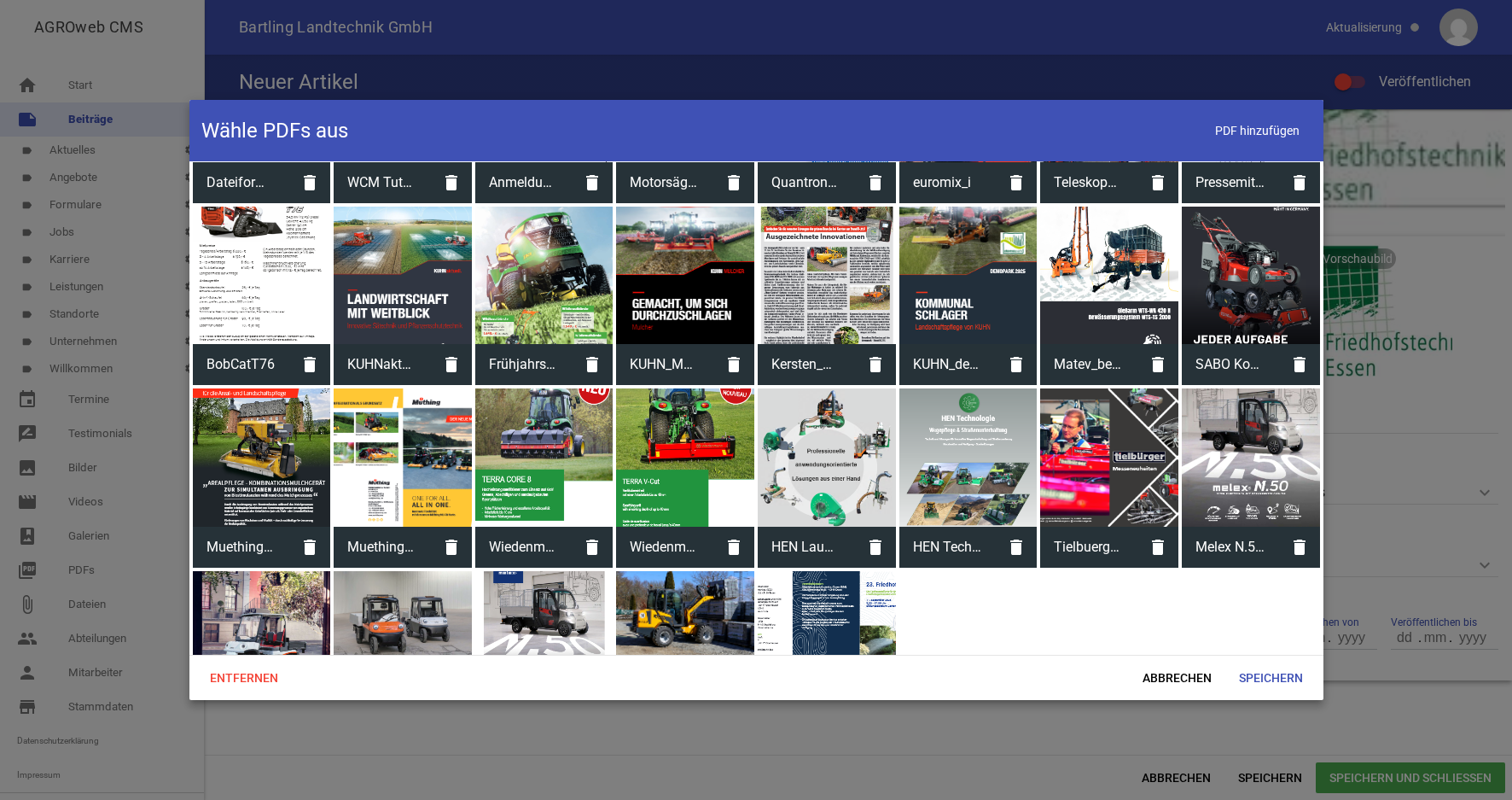
scroll to position [382, 0]
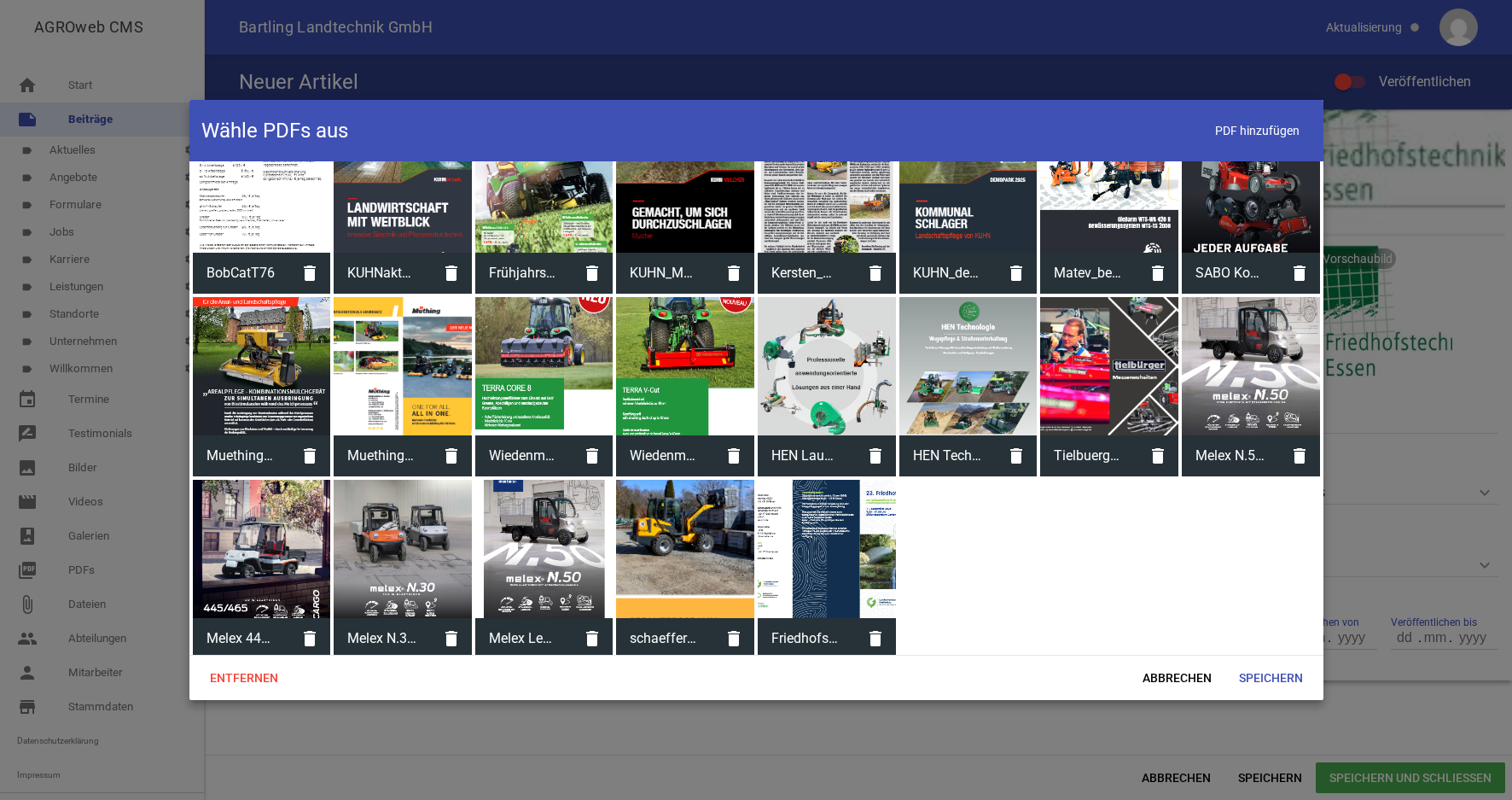
click at [813, 553] on div at bounding box center [827, 548] width 138 height 138
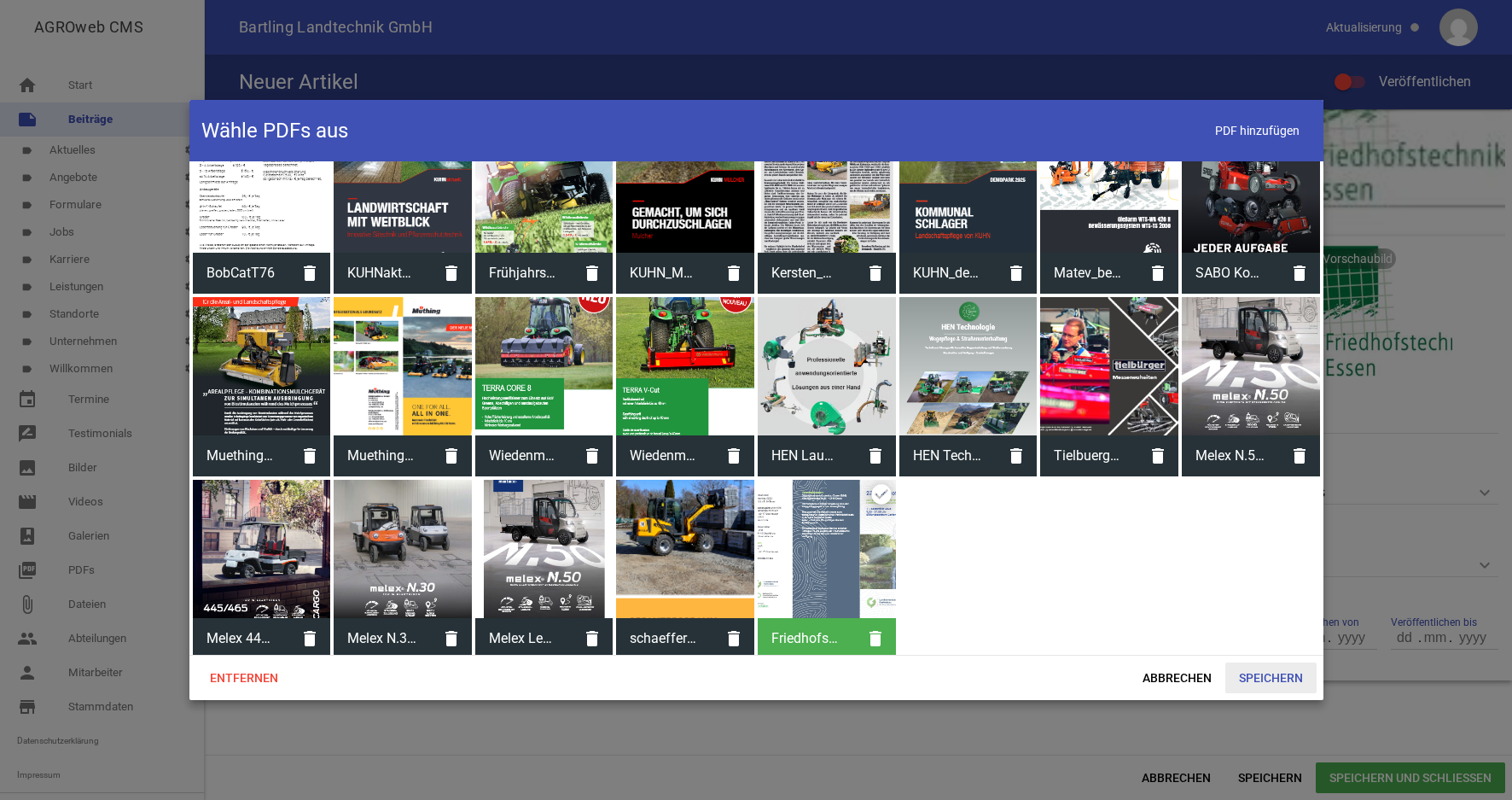
click at [1271, 674] on span "Speichern" at bounding box center [1270, 677] width 91 height 30
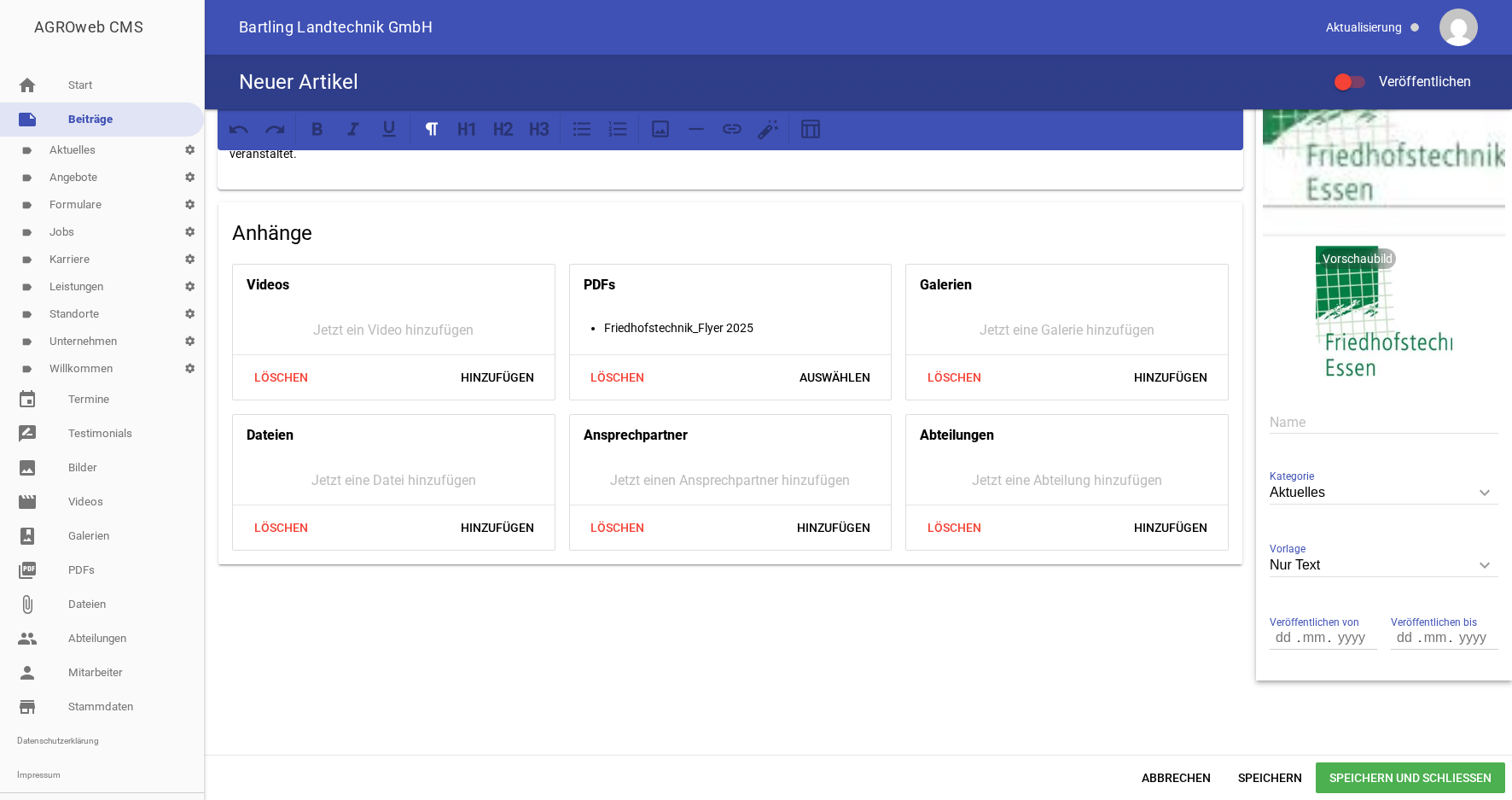
scroll to position [0, 0]
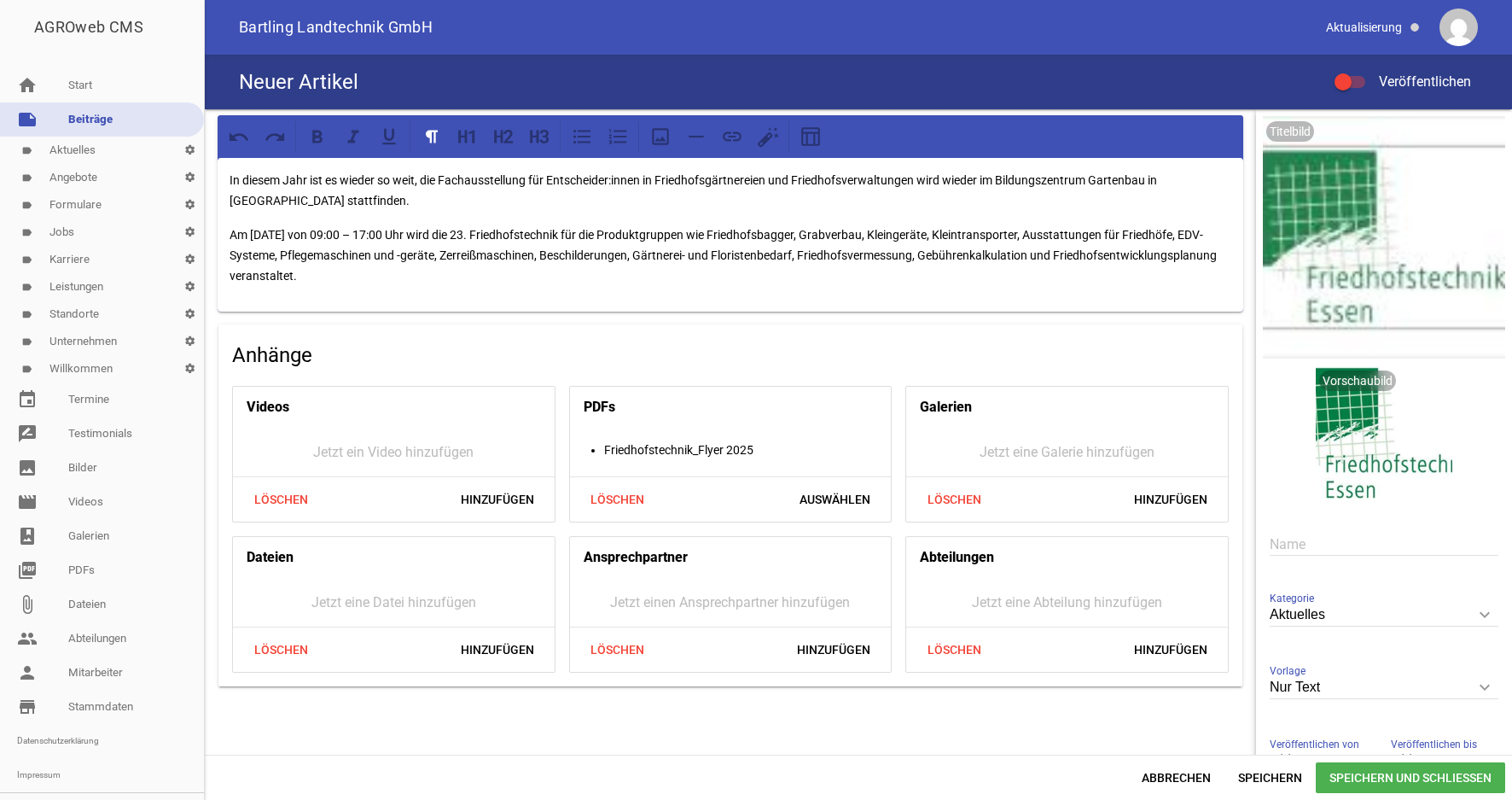
click at [514, 280] on p "Am [DATE] von 09:00 – 17:00 Uhr wird die 23. Friedhofstechnik für die Produktgr…" at bounding box center [730, 255] width 1002 height 62
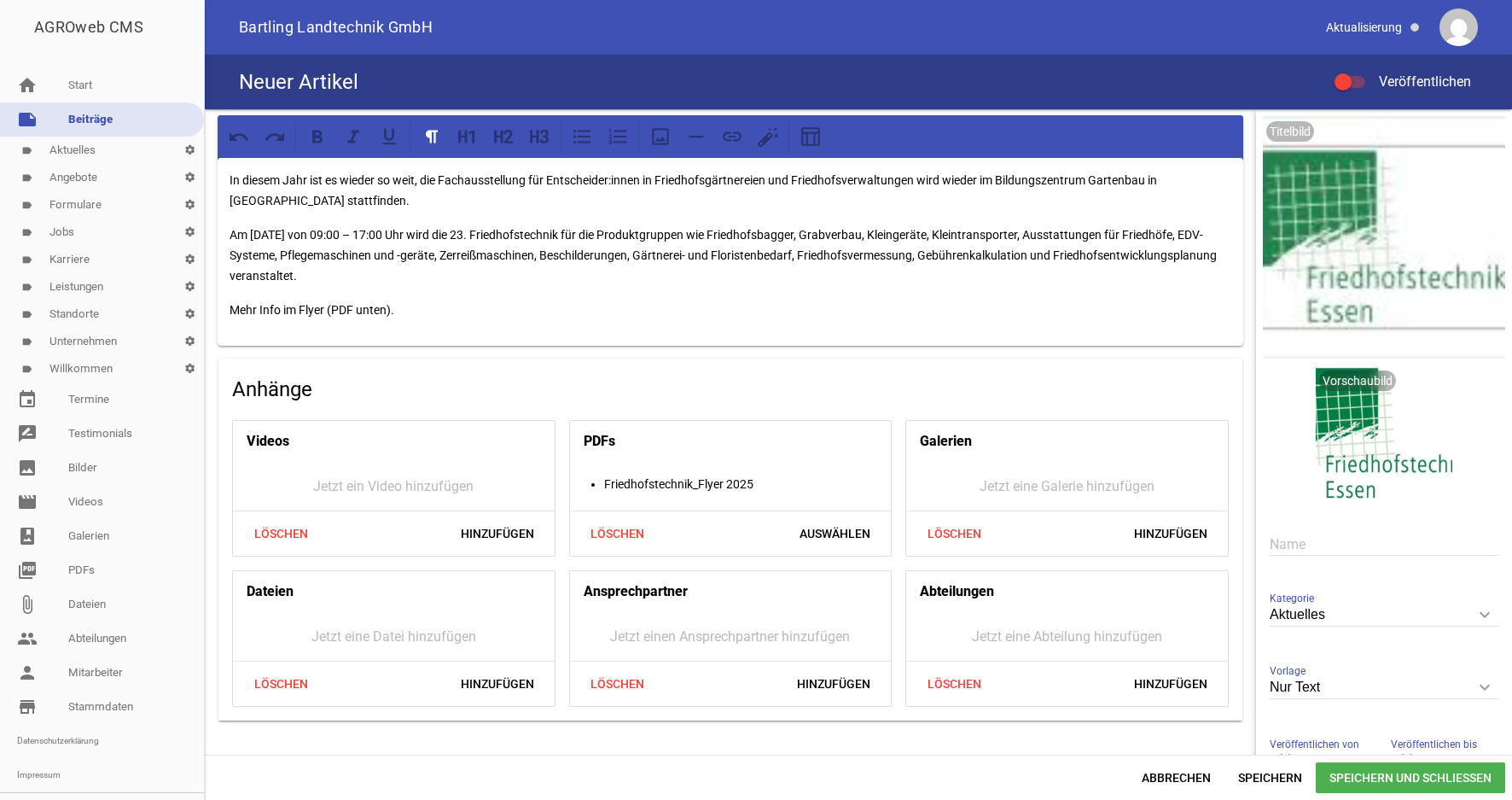
click at [1354, 83] on div at bounding box center [1349, 82] width 30 height 12
click at [1358, 71] on input "Veröffentlichen" at bounding box center [1358, 71] width 0 height 0
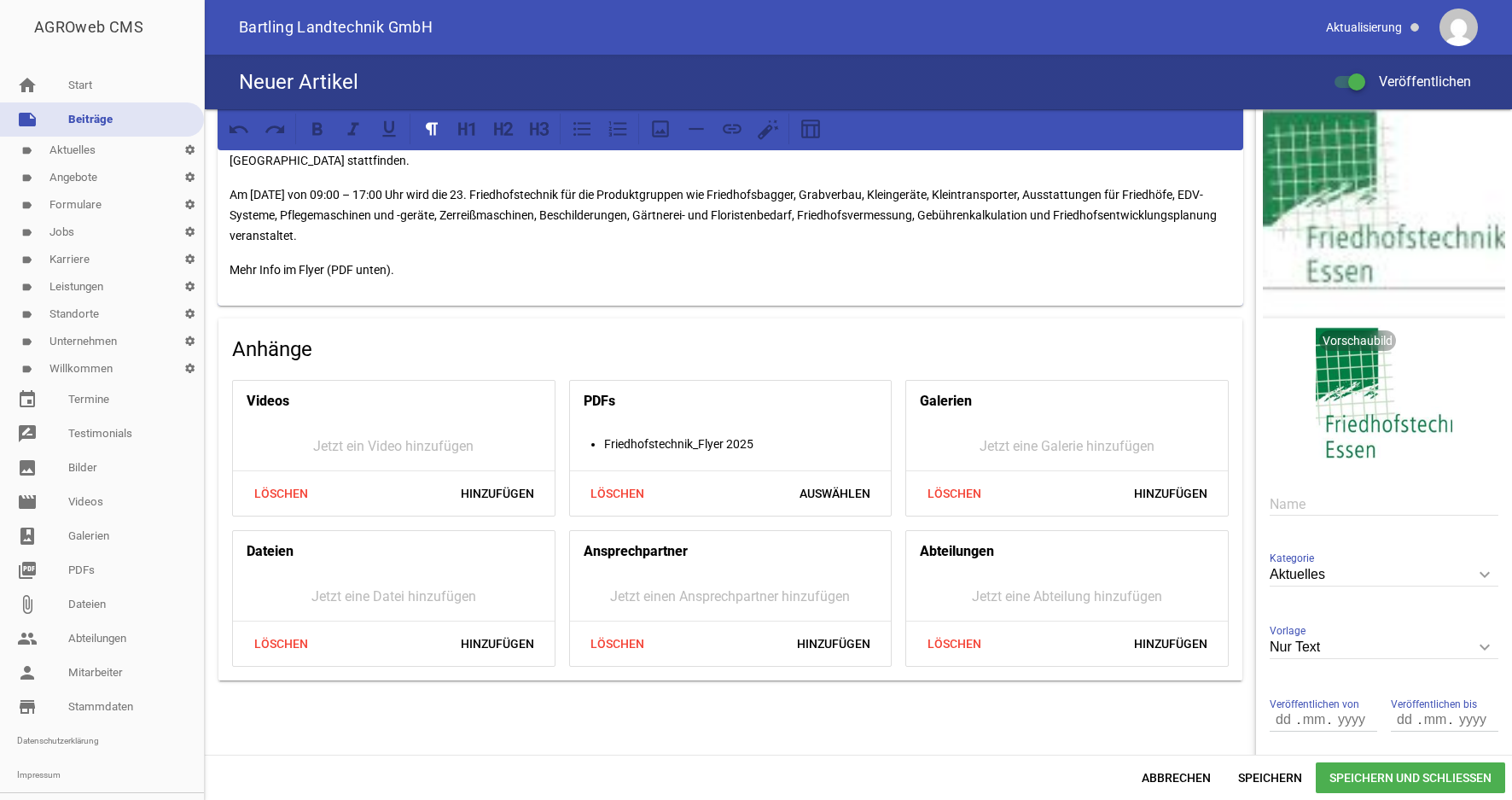
scroll to position [122, 0]
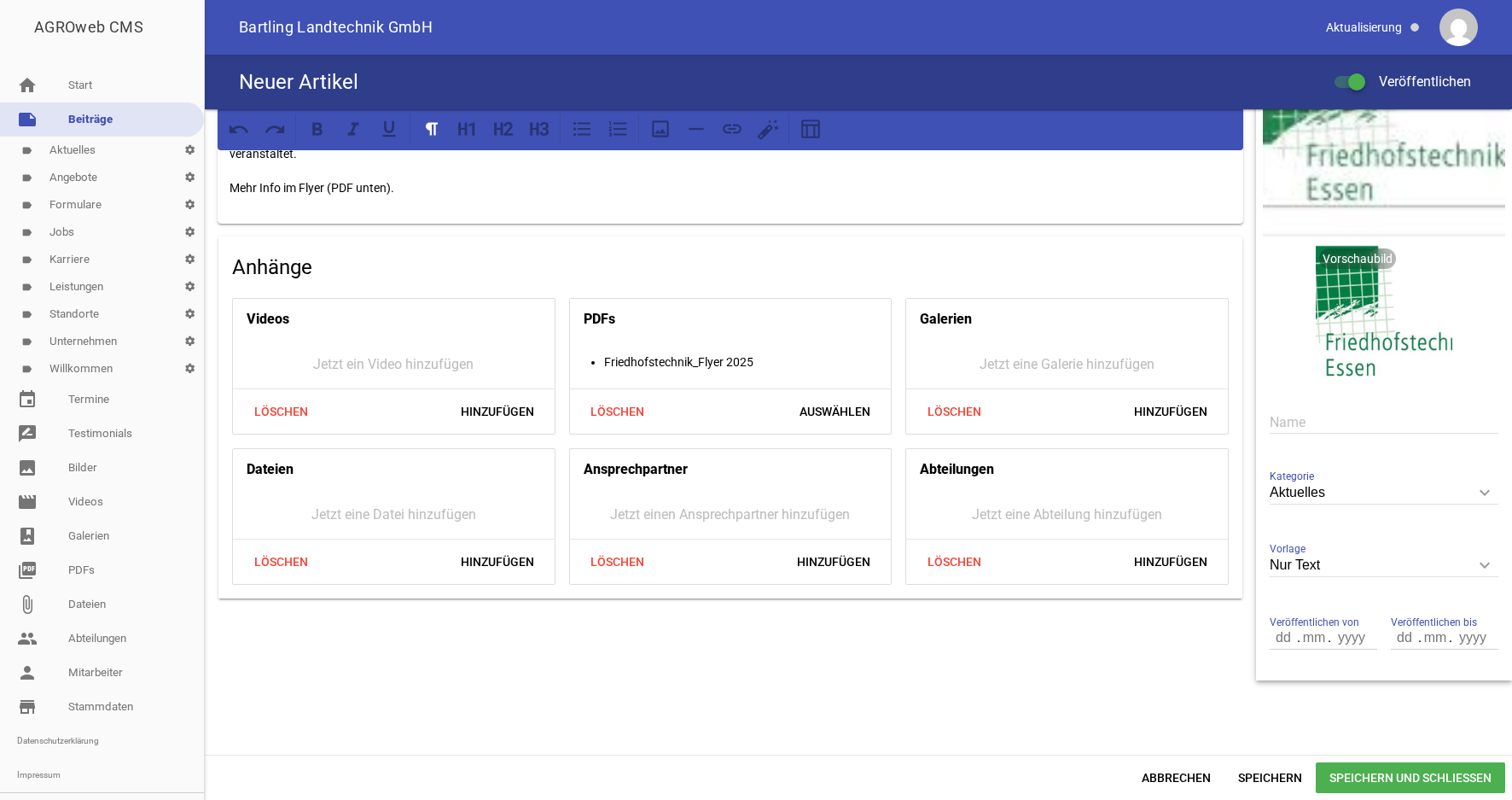
click at [1398, 638] on input "number" at bounding box center [1405, 637] width 29 height 23
type input "11"
type input "09"
type input "2025"
click at [1255, 782] on span "Speichern" at bounding box center [1270, 776] width 91 height 30
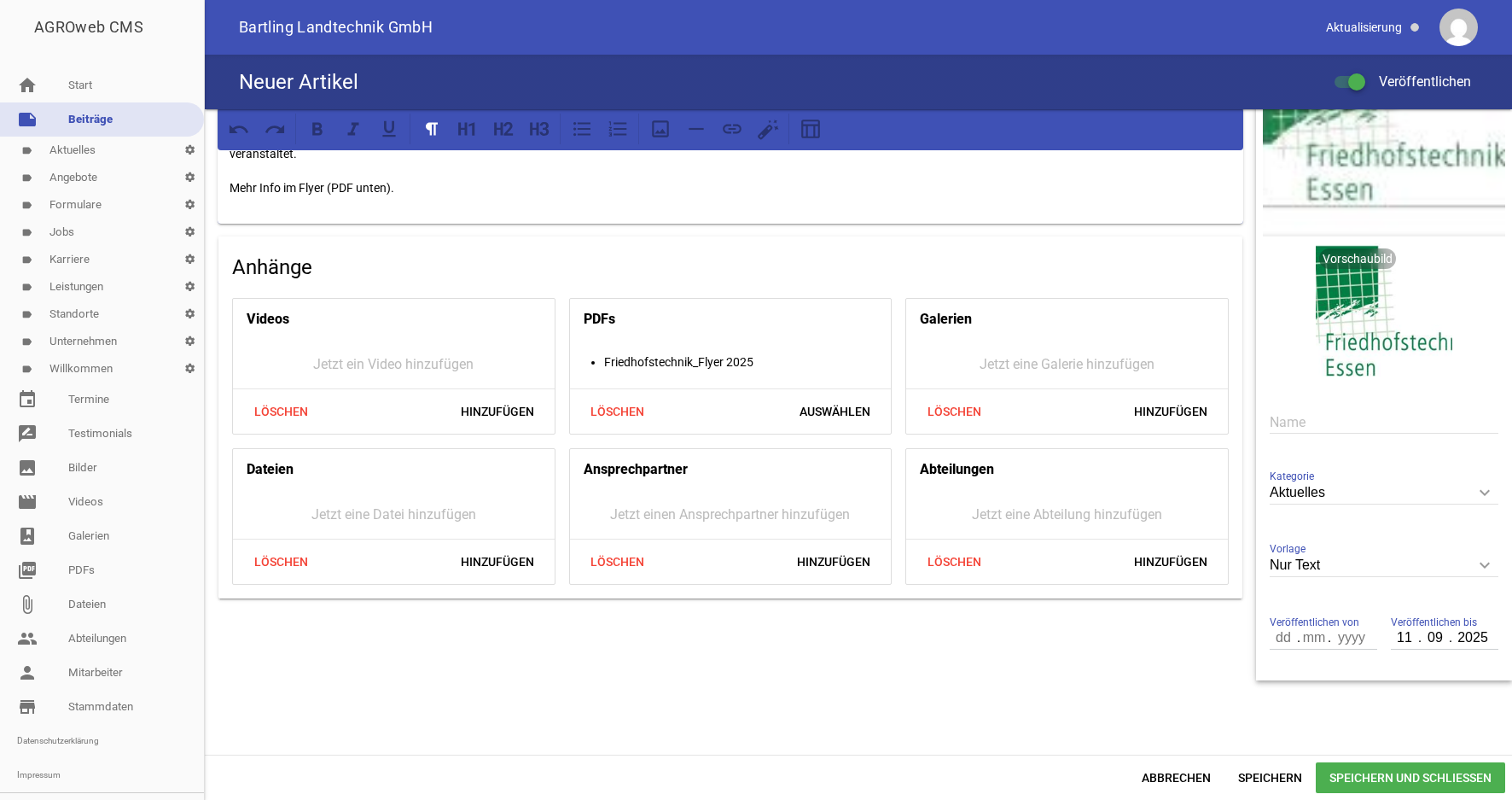
drag, startPoint x: 1372, startPoint y: 782, endPoint x: 1360, endPoint y: 781, distance: 12.0
click at [1373, 782] on span "Speichern und Schließen" at bounding box center [1410, 776] width 189 height 30
